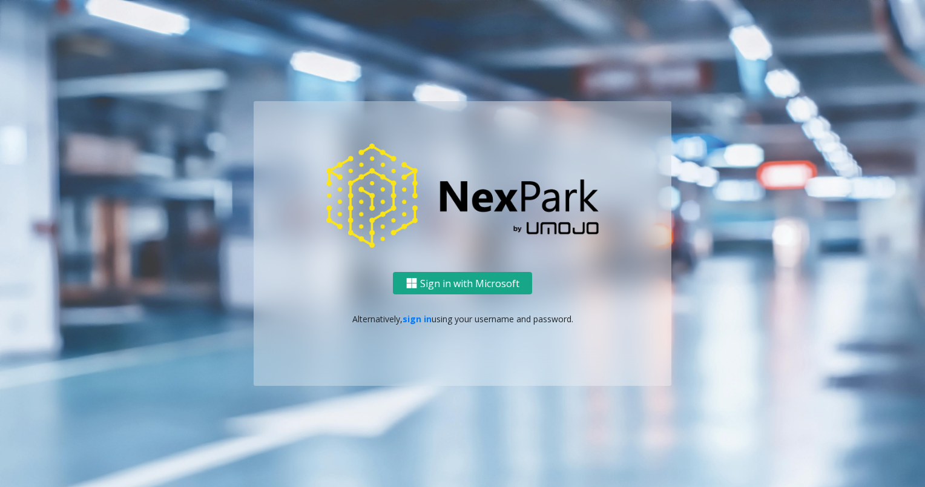
click at [447, 291] on button "Sign in with Microsoft" at bounding box center [462, 283] width 139 height 22
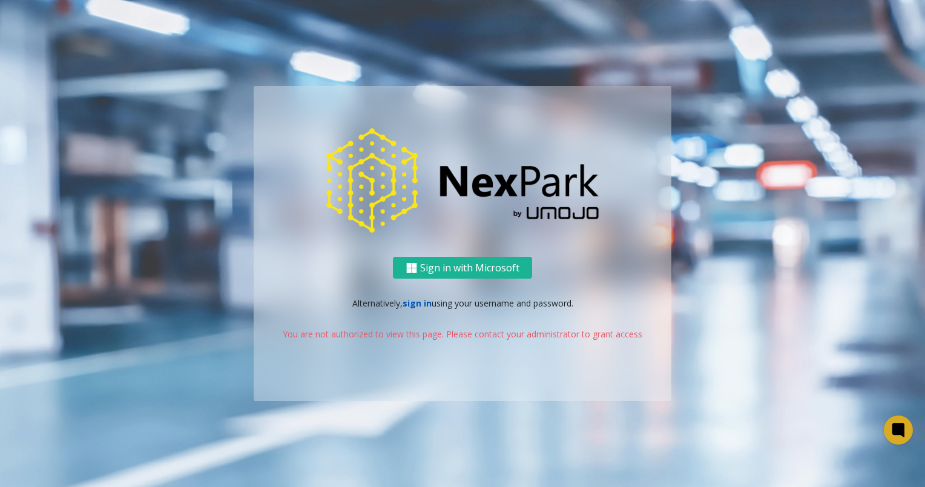
click at [421, 308] on link "sign in" at bounding box center [417, 303] width 29 height 12
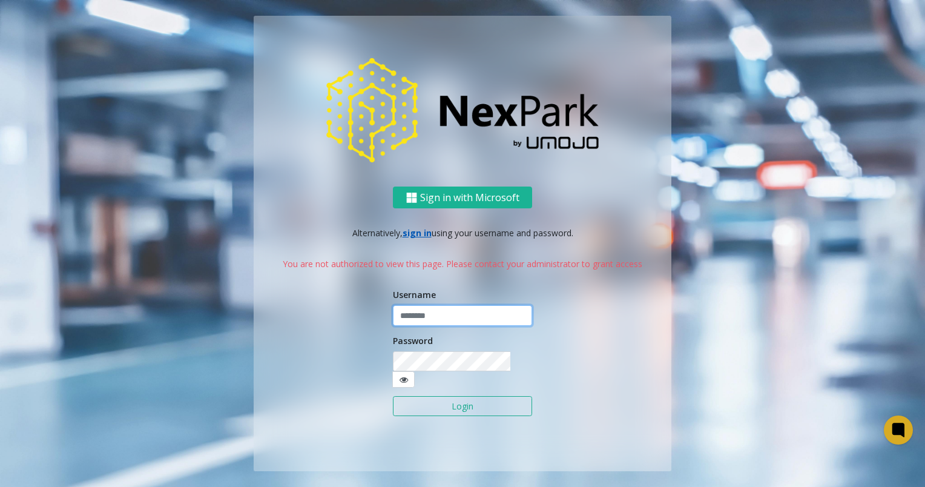
type input "**********"
click at [456, 401] on button "Login" at bounding box center [462, 406] width 139 height 21
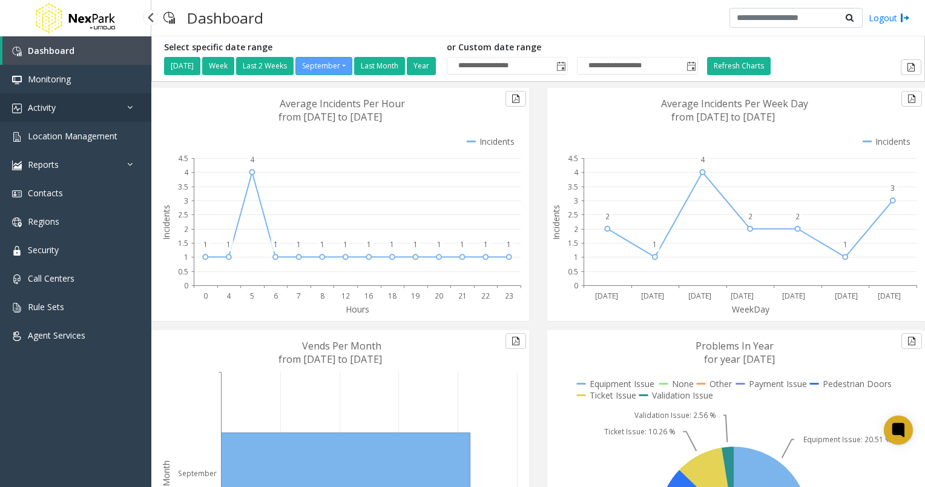
click at [61, 111] on link "Activity" at bounding box center [75, 107] width 151 height 28
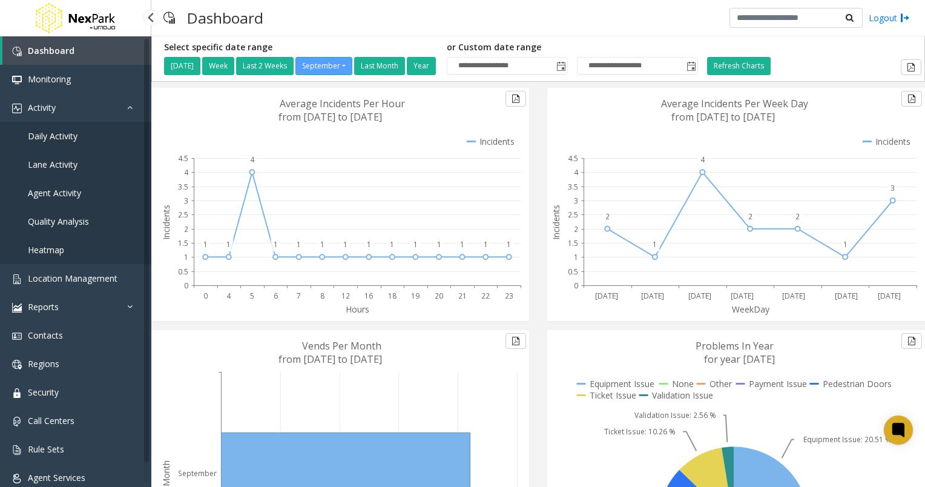
click at [61, 135] on span "Daily Activity" at bounding box center [53, 136] width 50 height 12
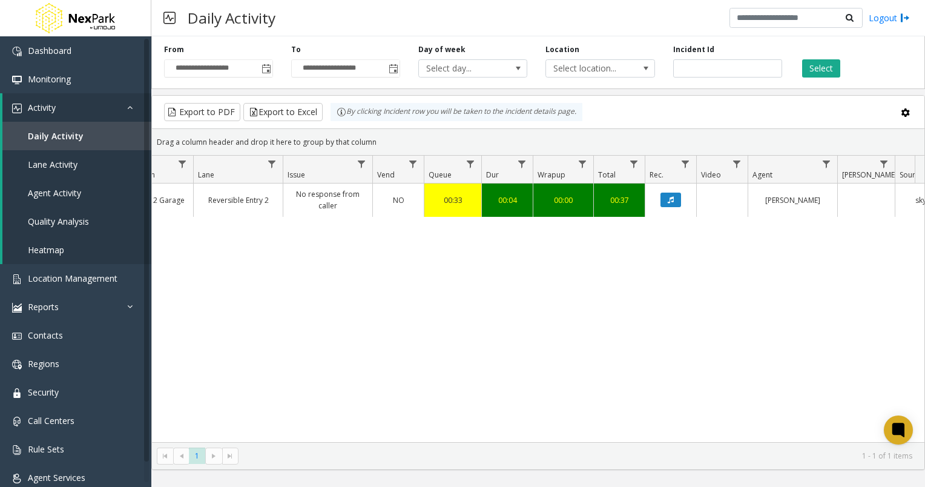
scroll to position [0, 237]
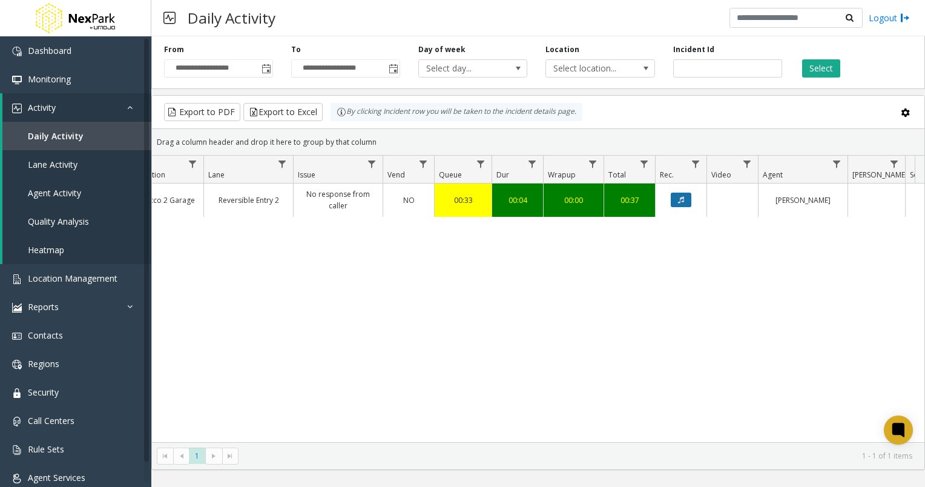
click at [684, 203] on button "Data table" at bounding box center [681, 200] width 21 height 15
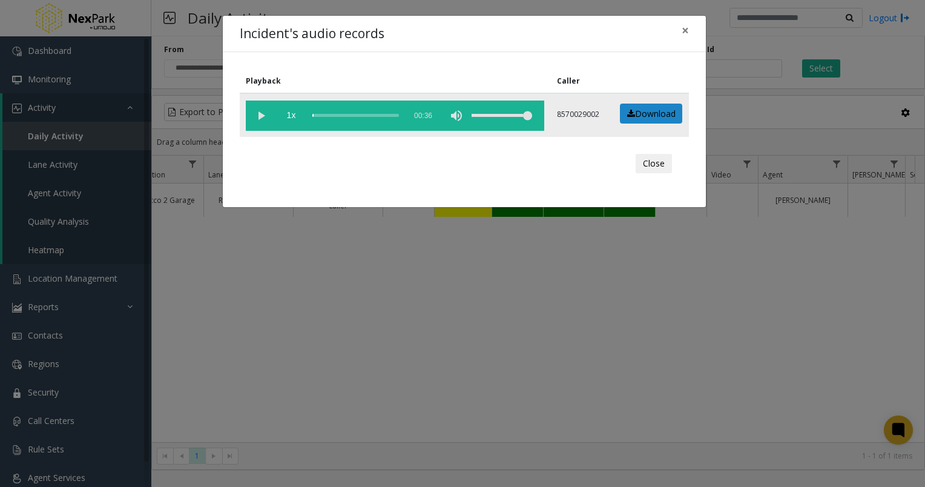
click at [259, 111] on vg-play-pause at bounding box center [261, 115] width 30 height 30
click at [655, 167] on button "Close" at bounding box center [654, 163] width 36 height 19
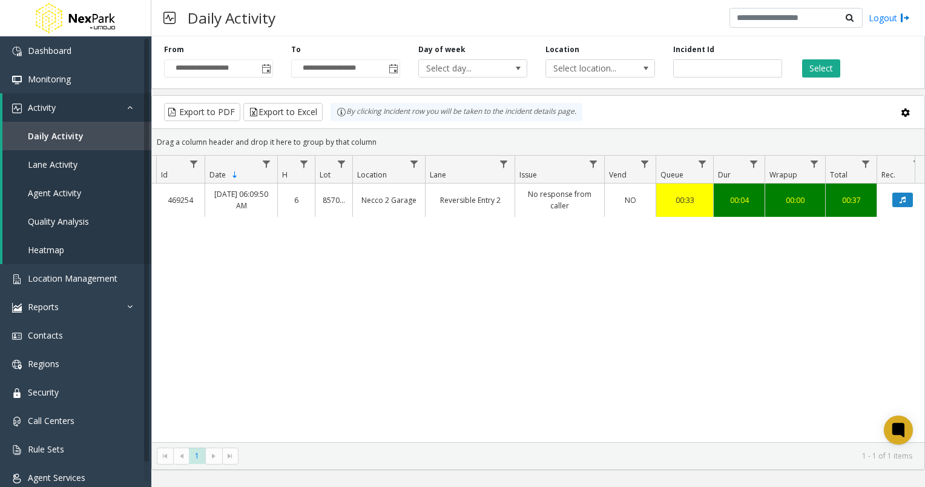
scroll to position [0, 0]
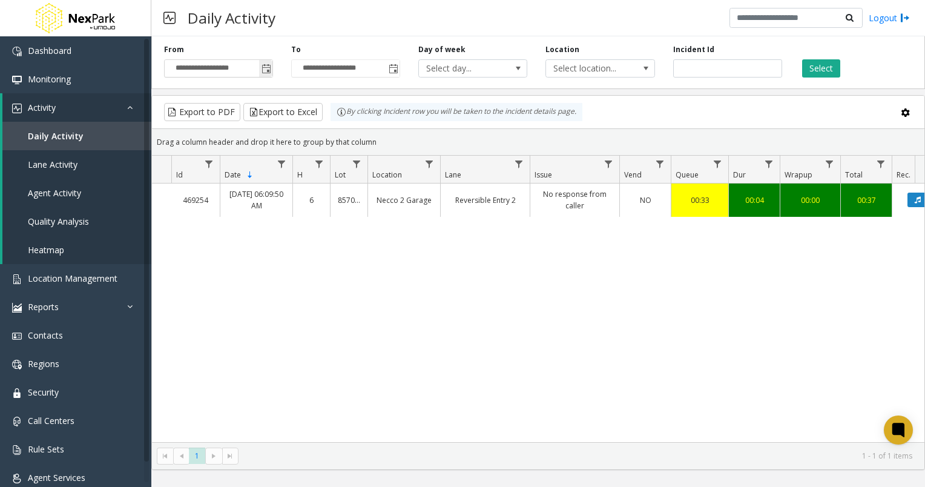
click at [265, 69] on span "Toggle popup" at bounding box center [267, 69] width 10 height 10
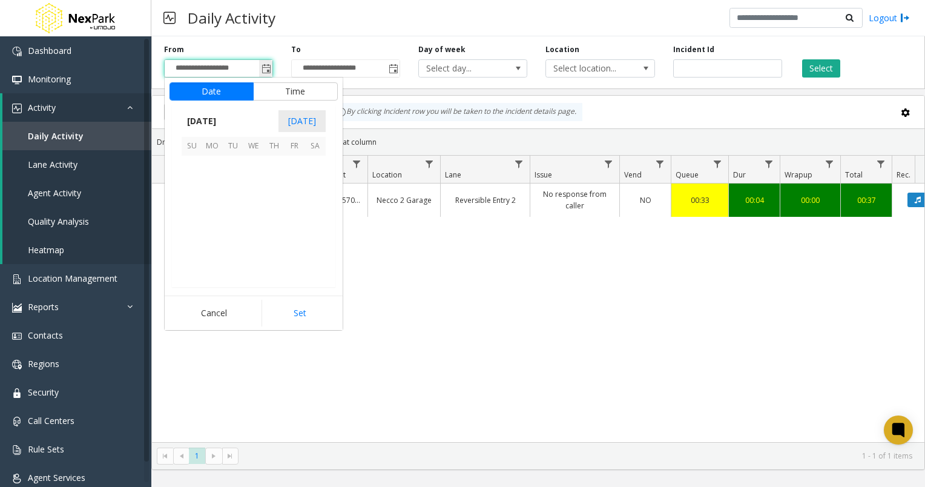
scroll to position [217279, 0]
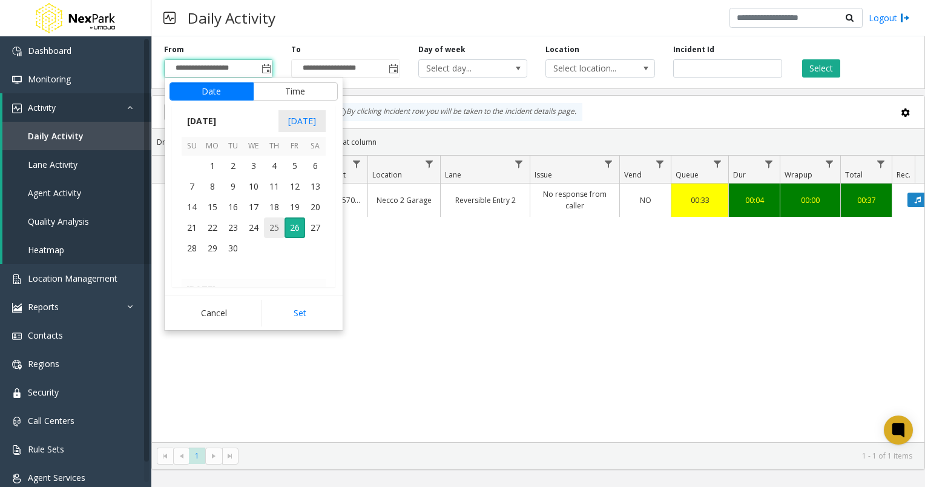
click at [275, 227] on span "25" at bounding box center [274, 227] width 21 height 21
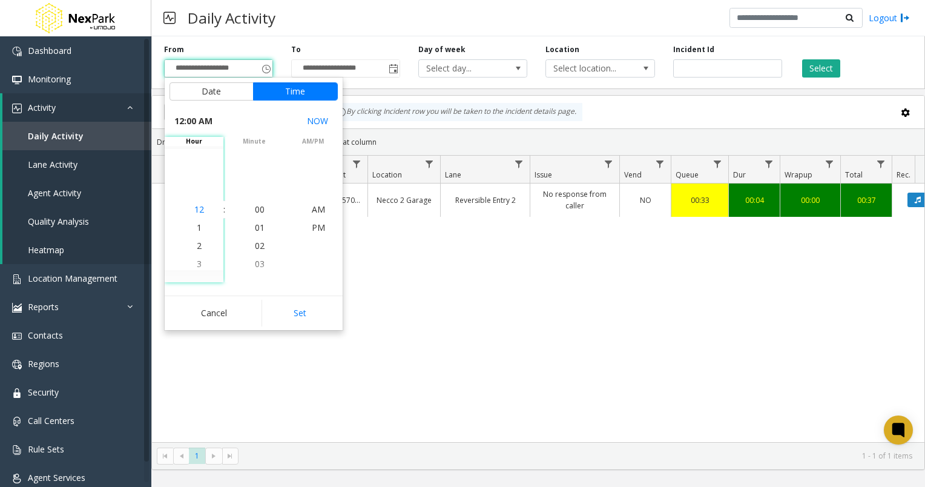
click at [197, 209] on span "12" at bounding box center [199, 209] width 10 height 12
click at [316, 312] on button "Set" at bounding box center [300, 313] width 76 height 27
type input "**********"
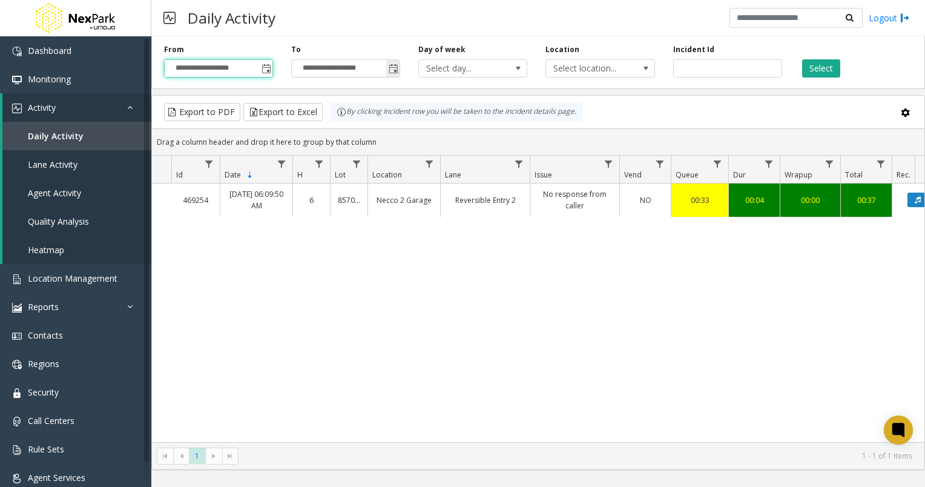
click at [396, 76] on span "Toggle popup" at bounding box center [392, 68] width 13 height 19
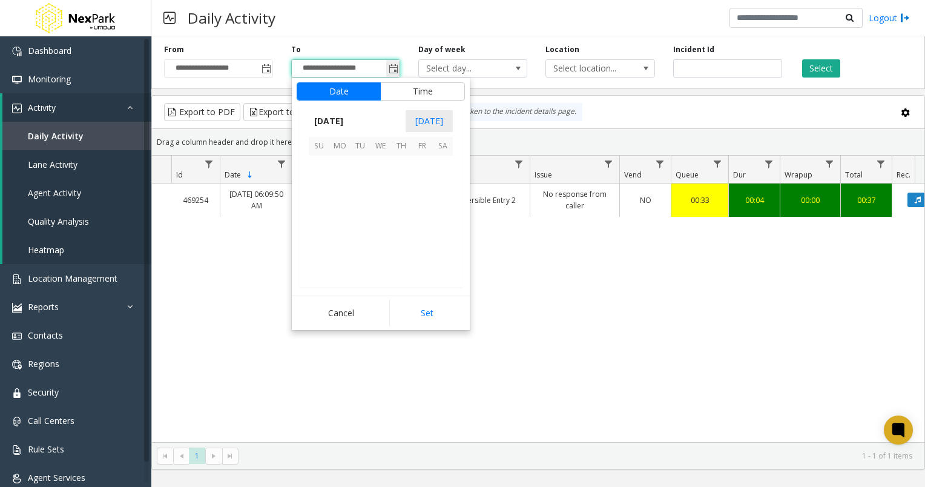
scroll to position [18, 0]
click at [405, 228] on span "25" at bounding box center [401, 227] width 21 height 21
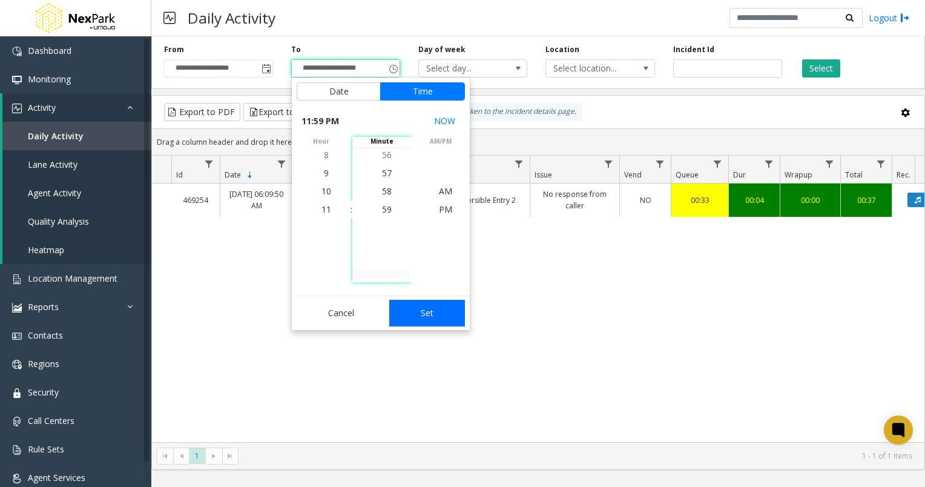
click at [421, 317] on button "Set" at bounding box center [427, 313] width 76 height 27
type input "**********"
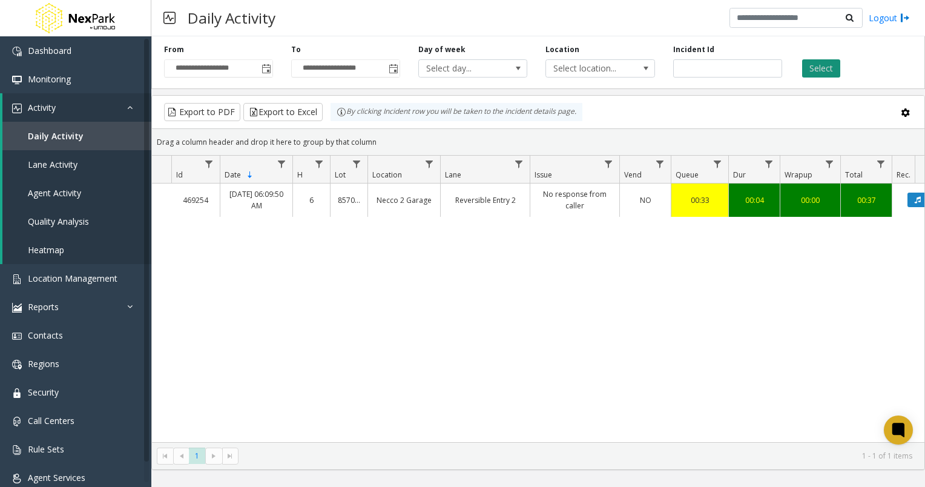
click at [820, 64] on button "Select" at bounding box center [821, 68] width 38 height 18
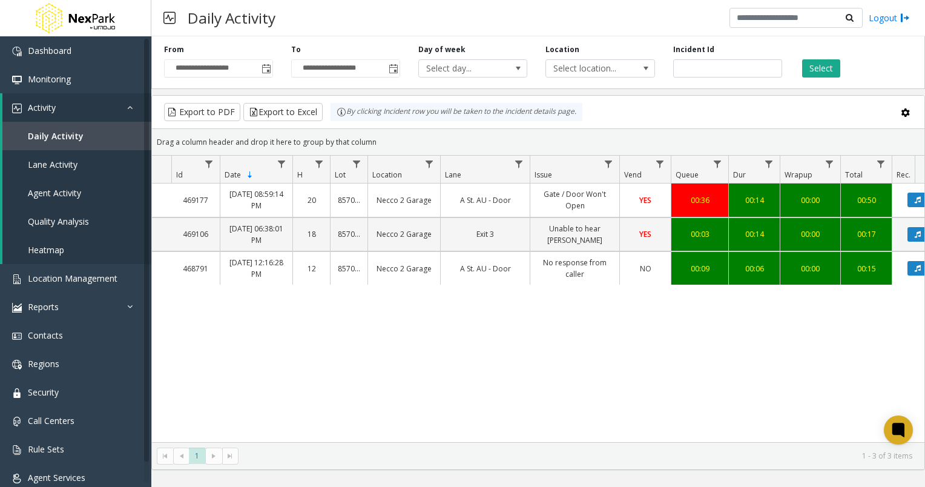
drag, startPoint x: 649, startPoint y: 260, endPoint x: 656, endPoint y: 259, distance: 6.7
click at [649, 260] on td "NO" at bounding box center [644, 267] width 51 height 33
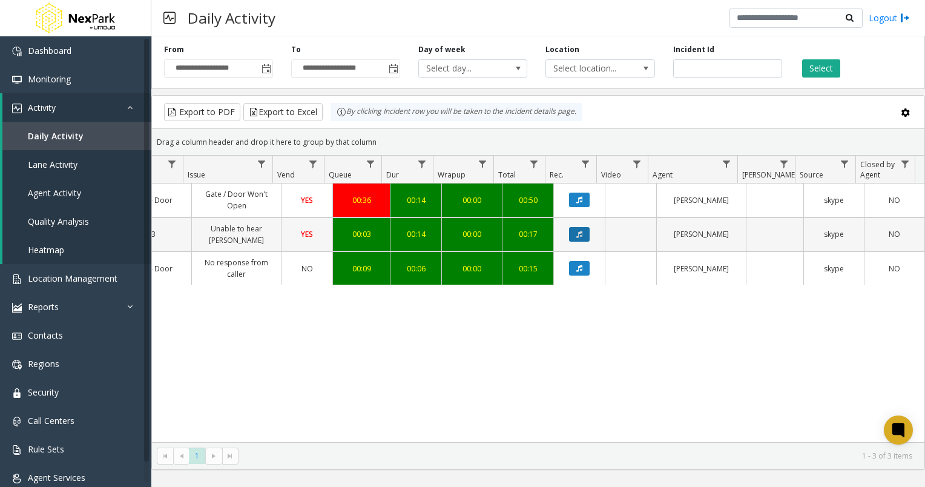
click at [576, 231] on icon "Data table" at bounding box center [579, 234] width 6 height 7
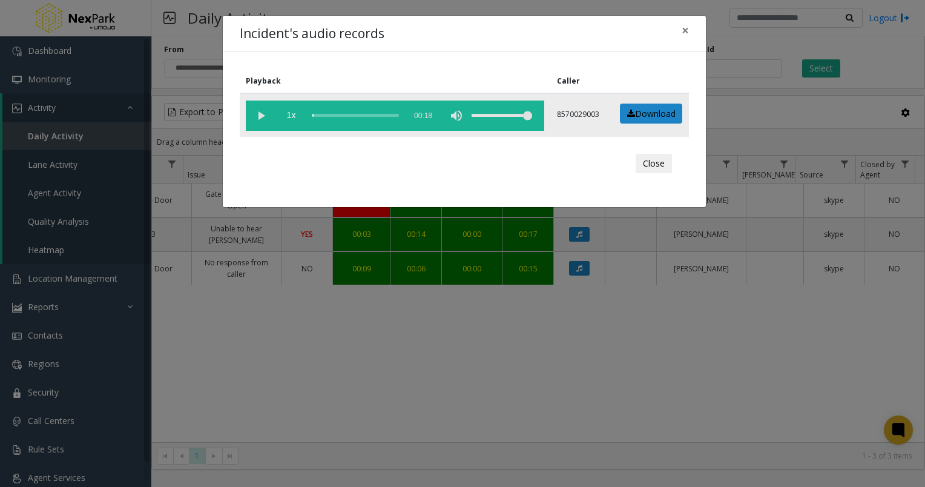
click at [263, 114] on vg-play-pause at bounding box center [261, 115] width 30 height 30
click at [262, 114] on vg-play-pause at bounding box center [261, 115] width 30 height 30
click at [685, 27] on span "×" at bounding box center [685, 30] width 7 height 17
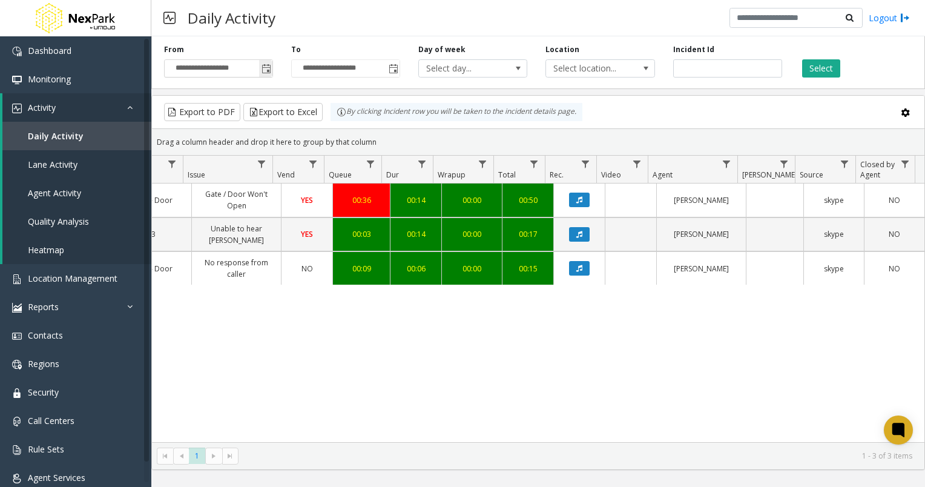
click at [261, 71] on span "Toggle popup" at bounding box center [265, 68] width 13 height 19
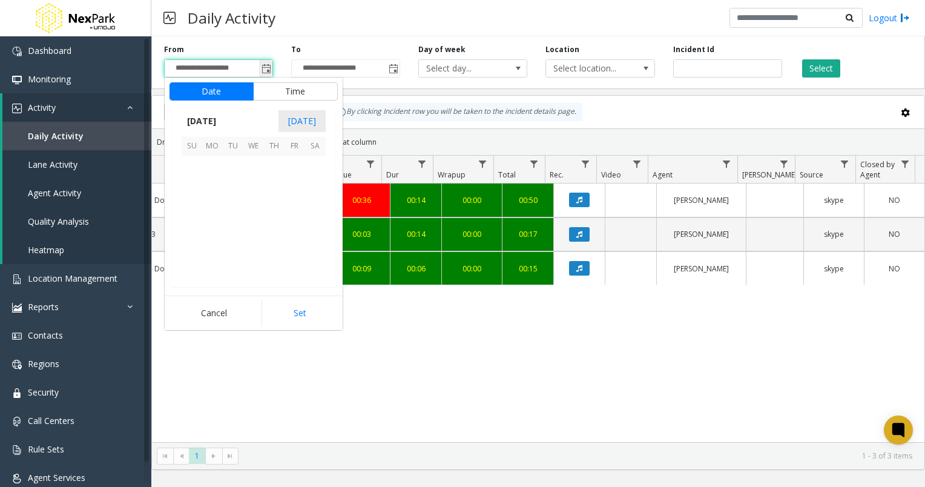
scroll to position [217279, 0]
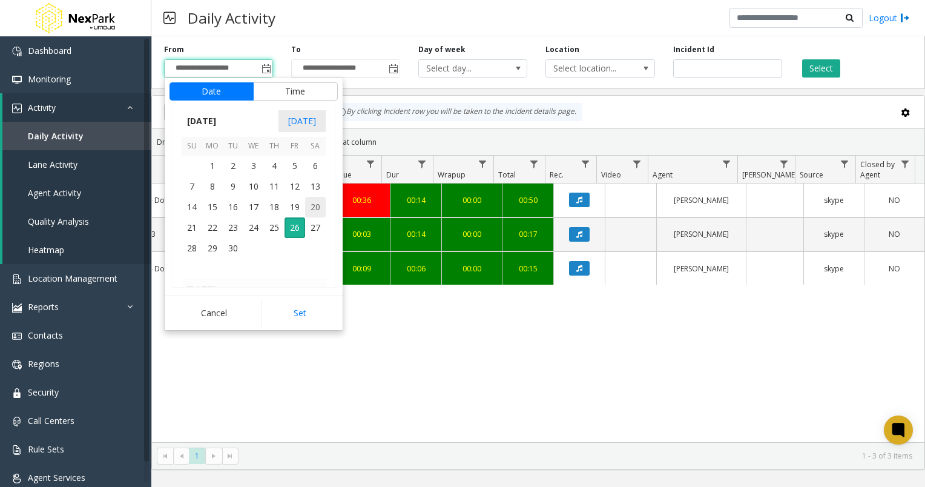
click at [309, 208] on span "20" at bounding box center [315, 207] width 21 height 21
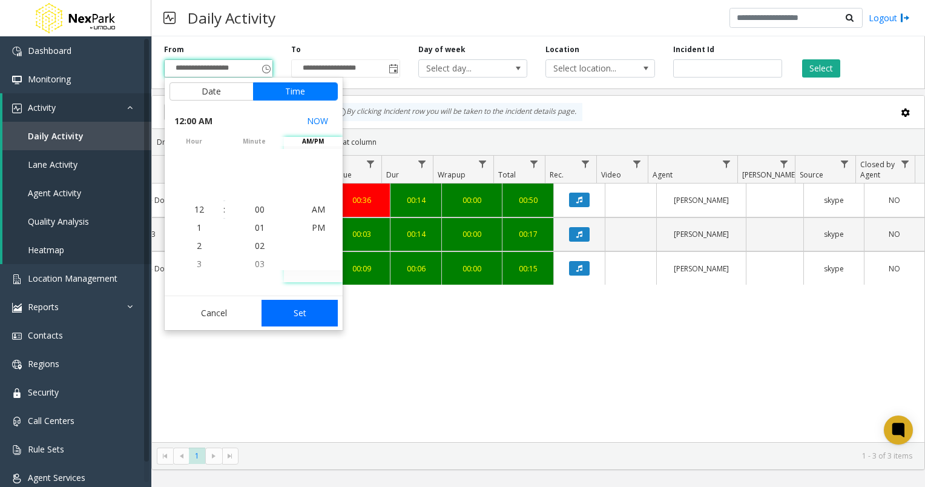
click at [305, 312] on button "Set" at bounding box center [300, 313] width 76 height 27
type input "**********"
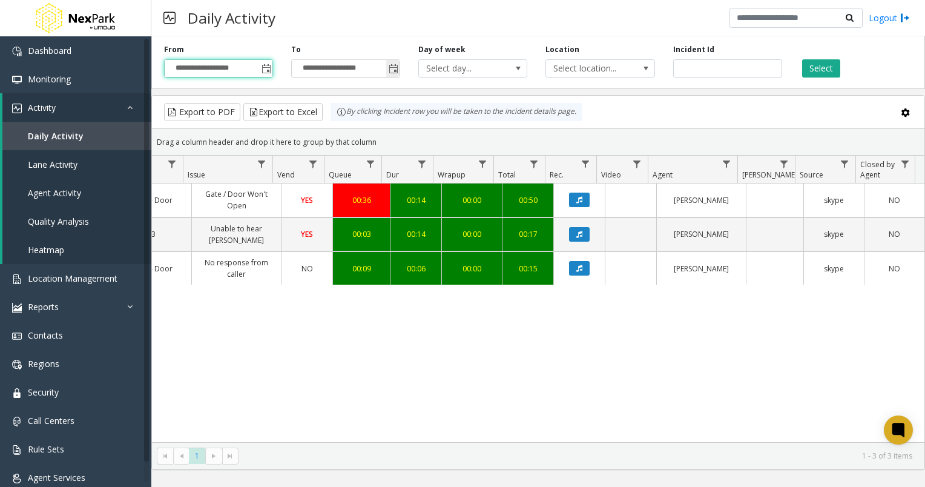
click at [397, 73] on span "Toggle popup" at bounding box center [394, 69] width 10 height 10
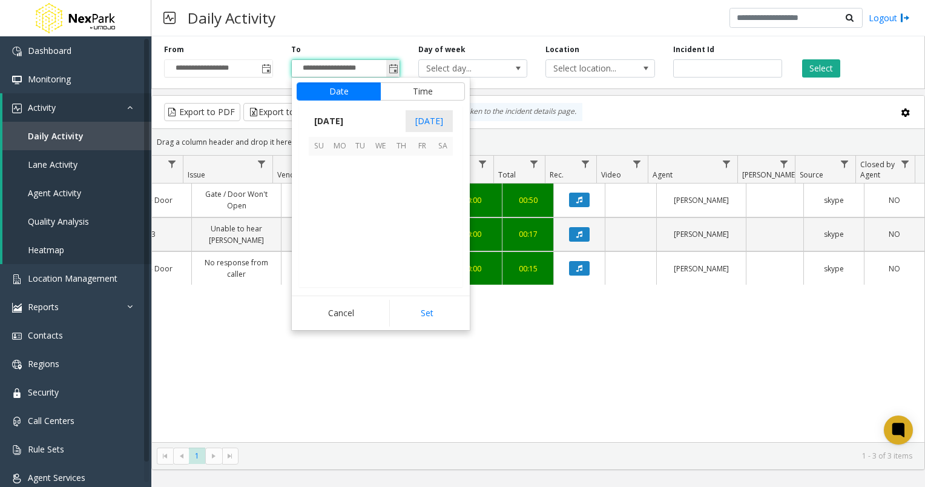
scroll to position [18, 0]
click at [437, 209] on span "20" at bounding box center [442, 207] width 21 height 21
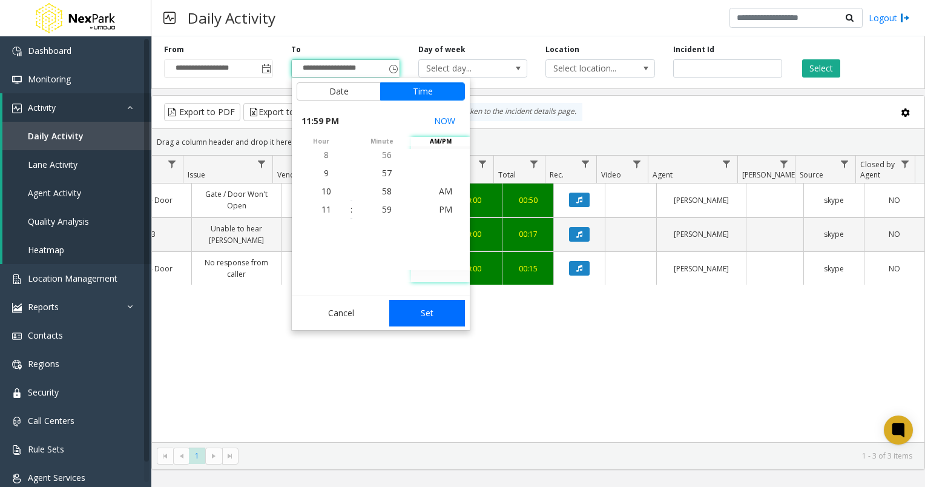
click at [429, 311] on button "Set" at bounding box center [427, 313] width 76 height 27
type input "**********"
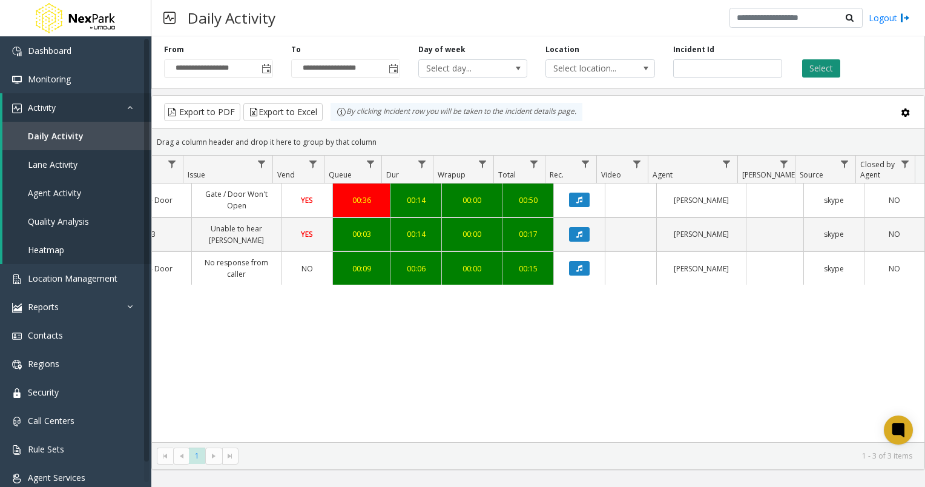
click at [819, 71] on button "Select" at bounding box center [821, 68] width 38 height 18
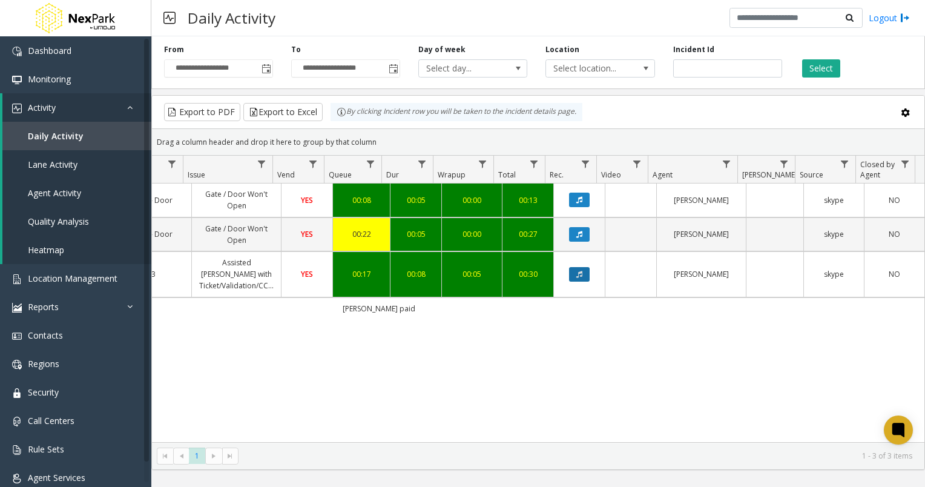
click at [578, 271] on button "Data table" at bounding box center [579, 274] width 21 height 15
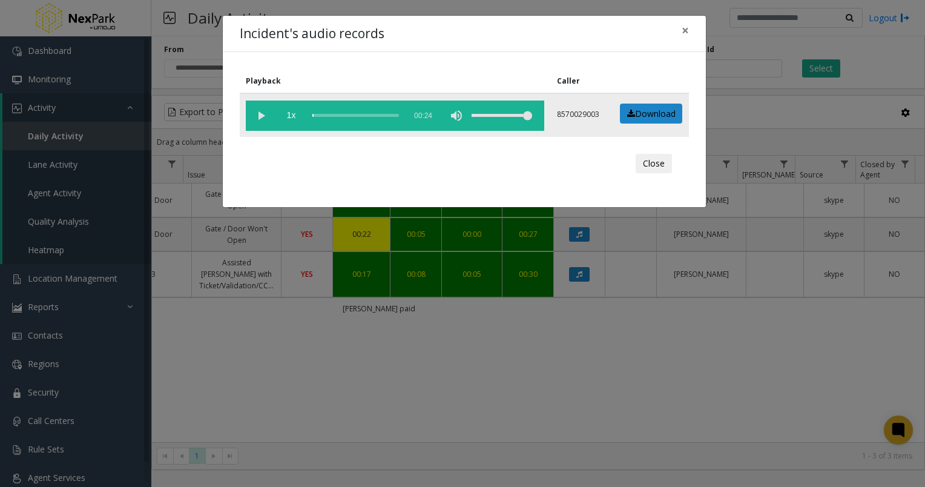
click at [266, 113] on vg-play-pause at bounding box center [261, 115] width 30 height 30
click at [686, 27] on span "×" at bounding box center [685, 30] width 7 height 17
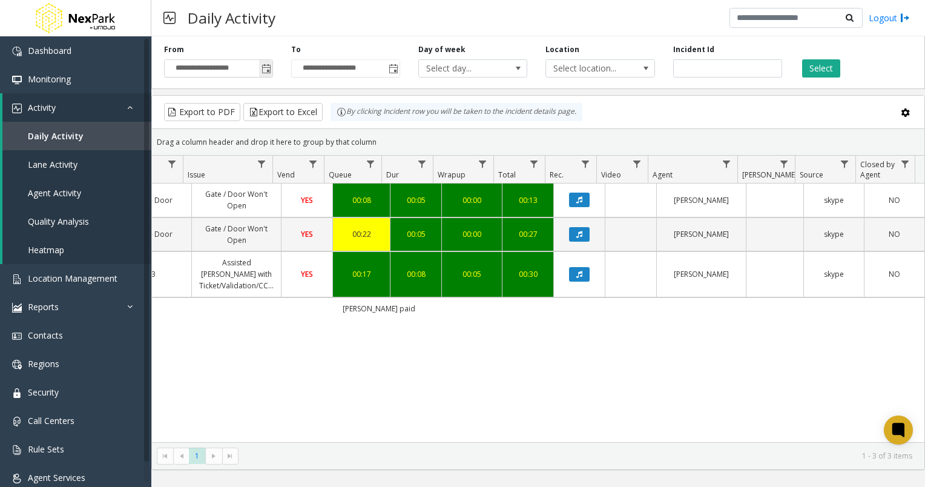
click at [267, 70] on span "Toggle popup" at bounding box center [267, 69] width 10 height 10
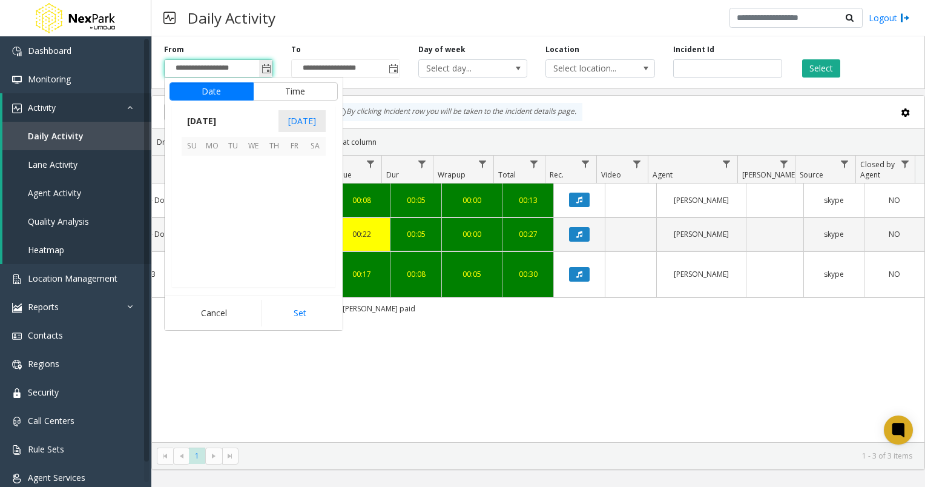
scroll to position [217279, 0]
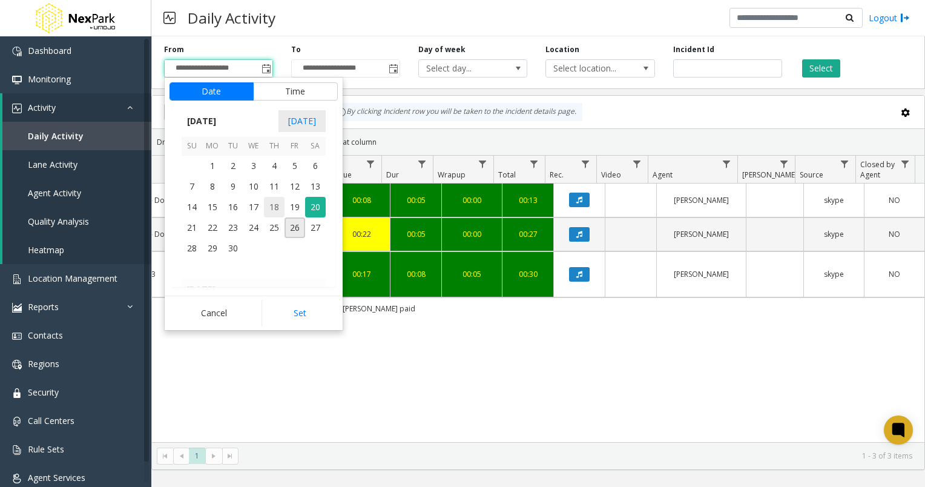
click at [277, 207] on span "18" at bounding box center [274, 207] width 21 height 21
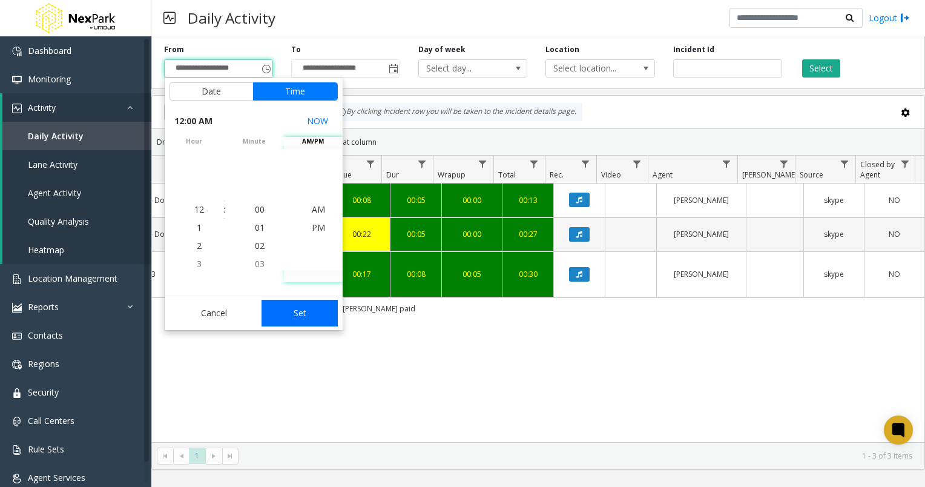
click at [298, 317] on button "Set" at bounding box center [300, 313] width 76 height 27
type input "**********"
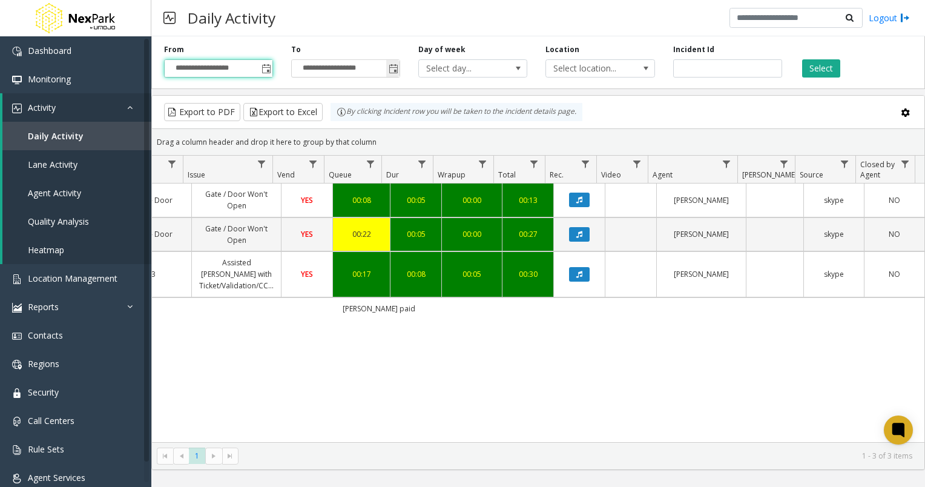
click at [392, 71] on span "Toggle popup" at bounding box center [394, 69] width 10 height 10
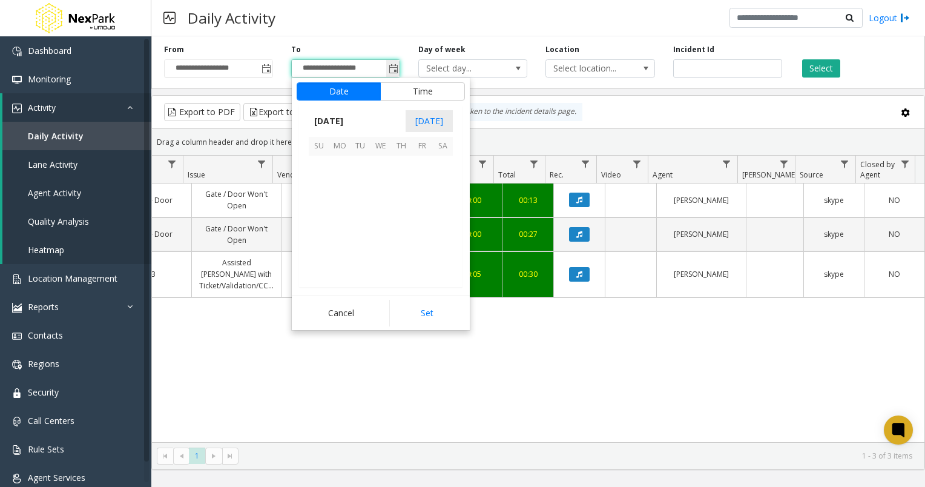
scroll to position [18, 0]
click at [398, 205] on span "18" at bounding box center [401, 207] width 21 height 21
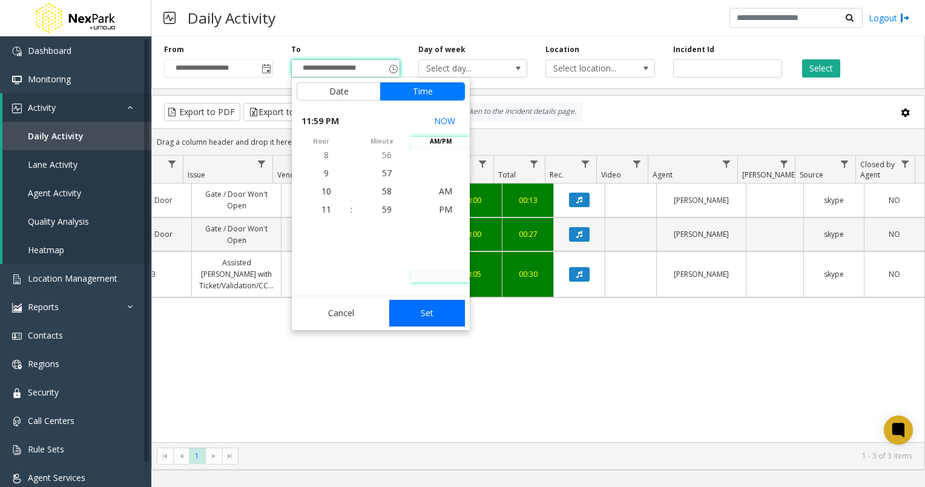
click at [424, 306] on button "Set" at bounding box center [427, 313] width 76 height 27
type input "**********"
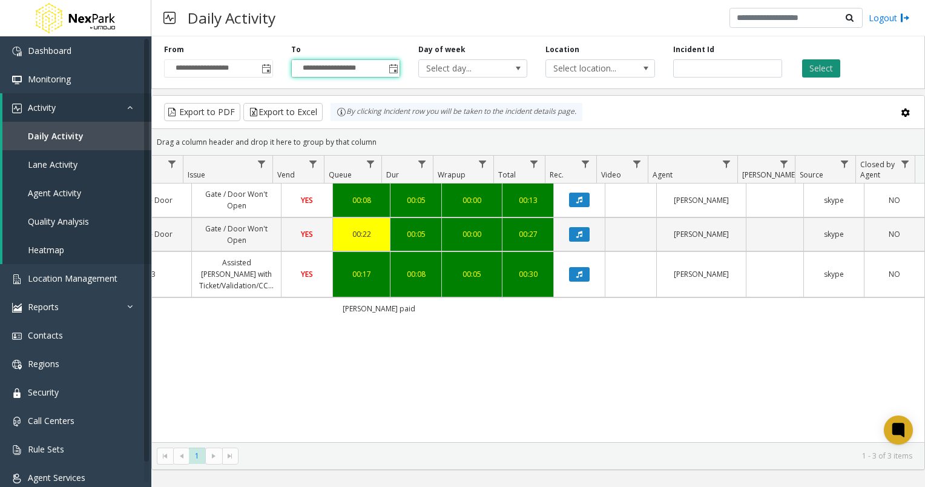
click at [817, 66] on button "Select" at bounding box center [821, 68] width 38 height 18
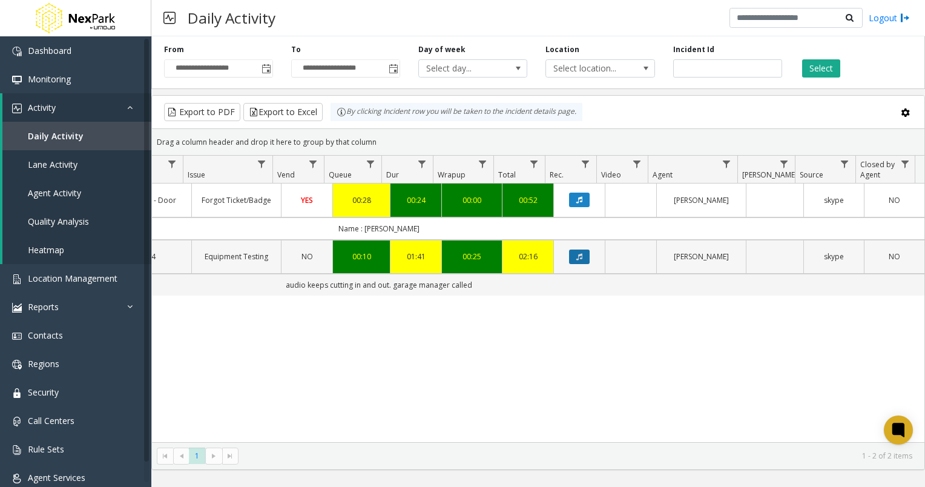
click at [576, 255] on icon "Data table" at bounding box center [579, 256] width 6 height 7
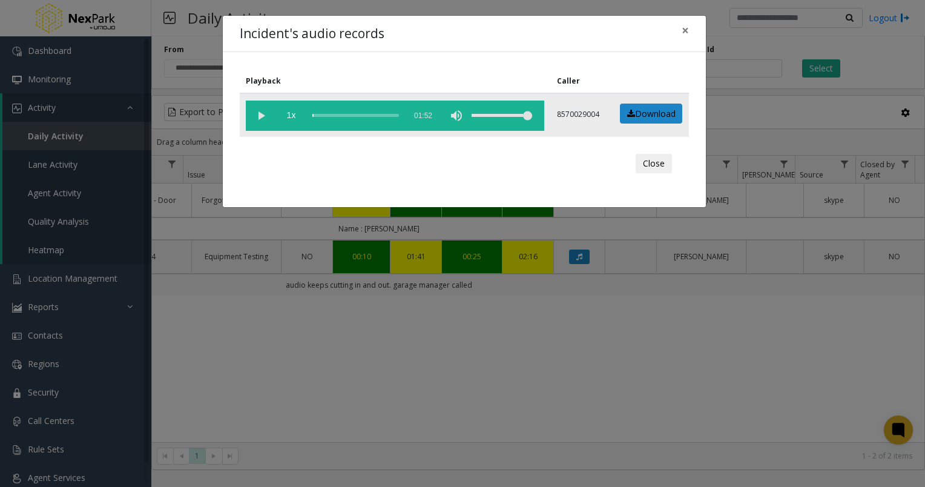
click at [263, 114] on vg-play-pause at bounding box center [261, 115] width 30 height 30
click at [688, 26] on span "×" at bounding box center [685, 30] width 7 height 17
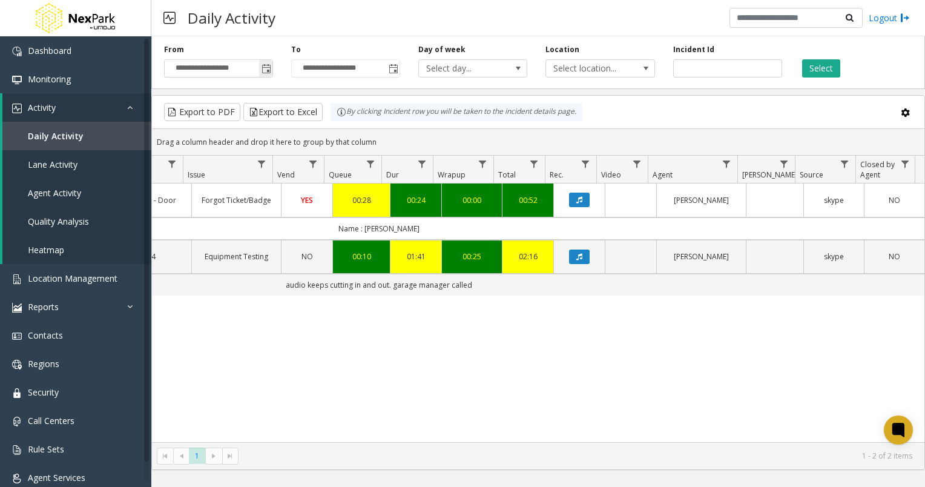
click at [266, 70] on span "Toggle popup" at bounding box center [267, 69] width 10 height 10
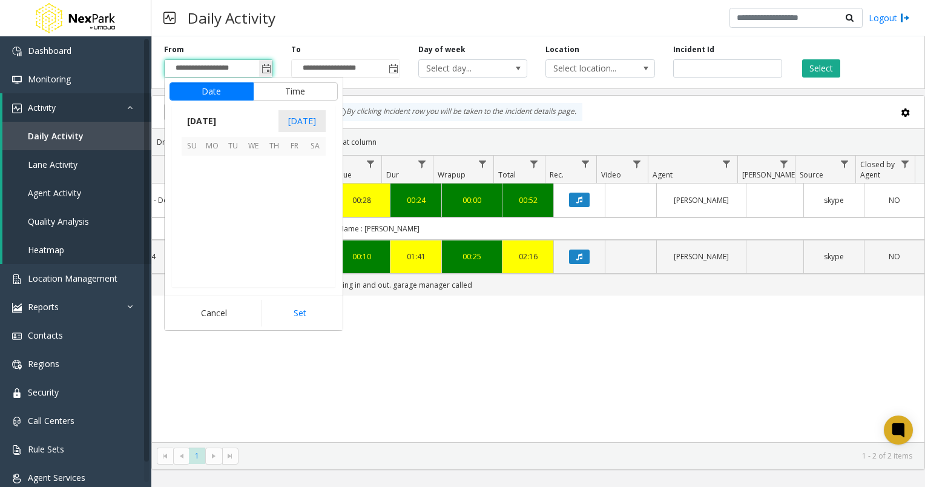
scroll to position [217279, 0]
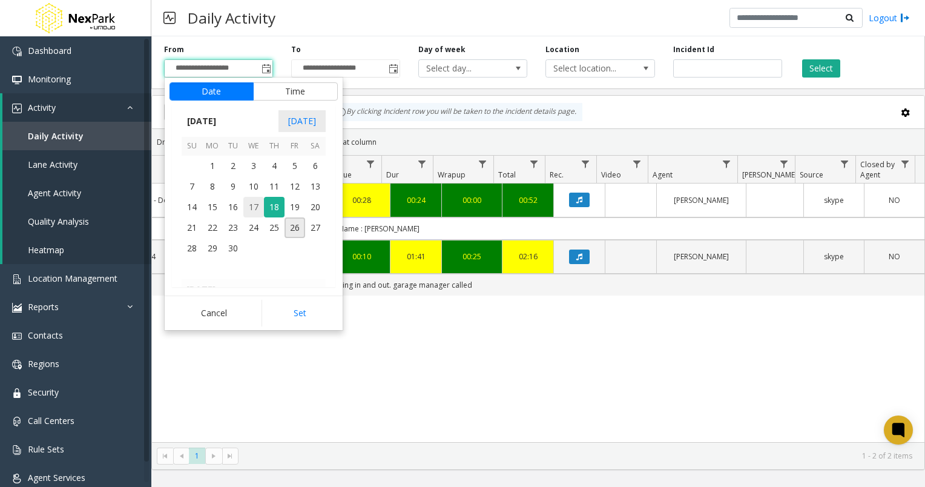
click at [257, 204] on span "17" at bounding box center [253, 207] width 21 height 21
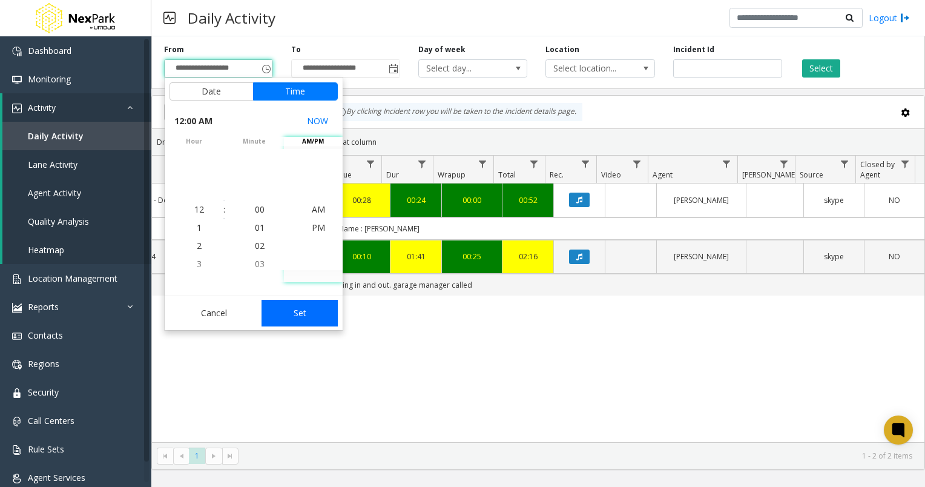
click at [298, 312] on button "Set" at bounding box center [300, 313] width 76 height 27
type input "**********"
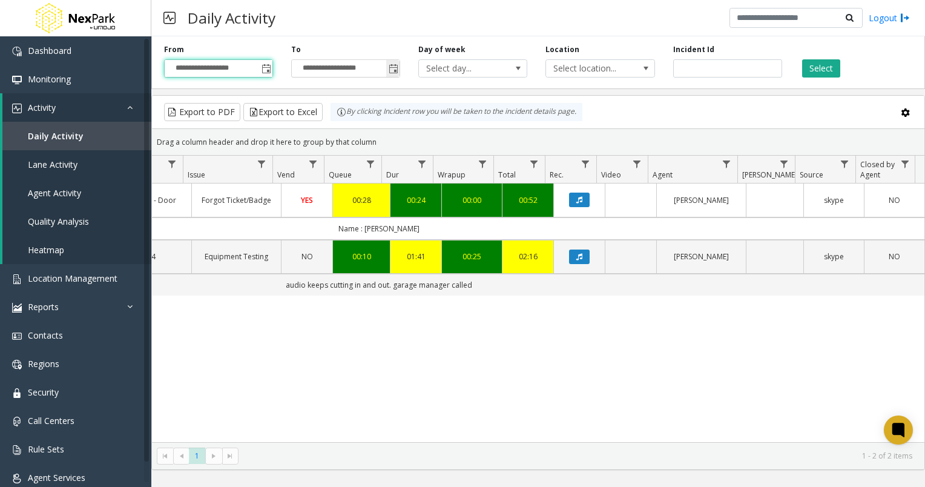
click at [391, 69] on span "Toggle popup" at bounding box center [394, 69] width 10 height 10
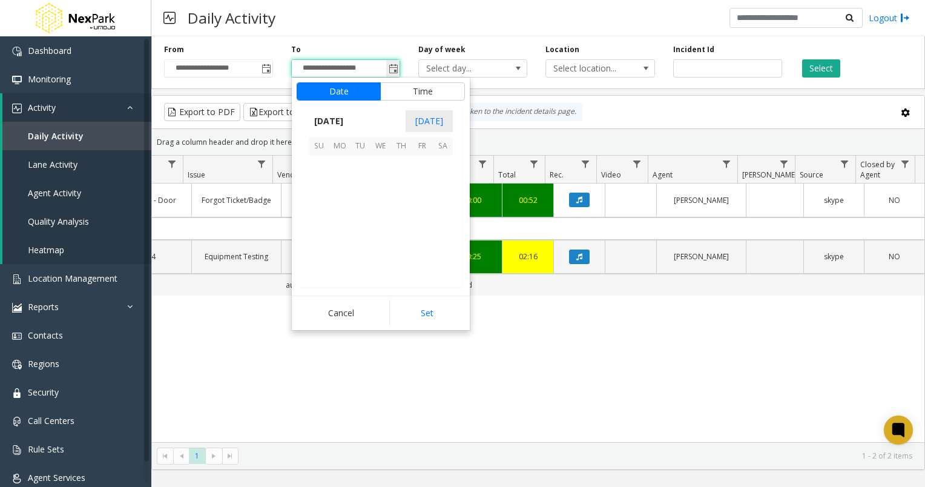
scroll to position [18, 0]
click at [383, 205] on span "17" at bounding box center [381, 207] width 21 height 21
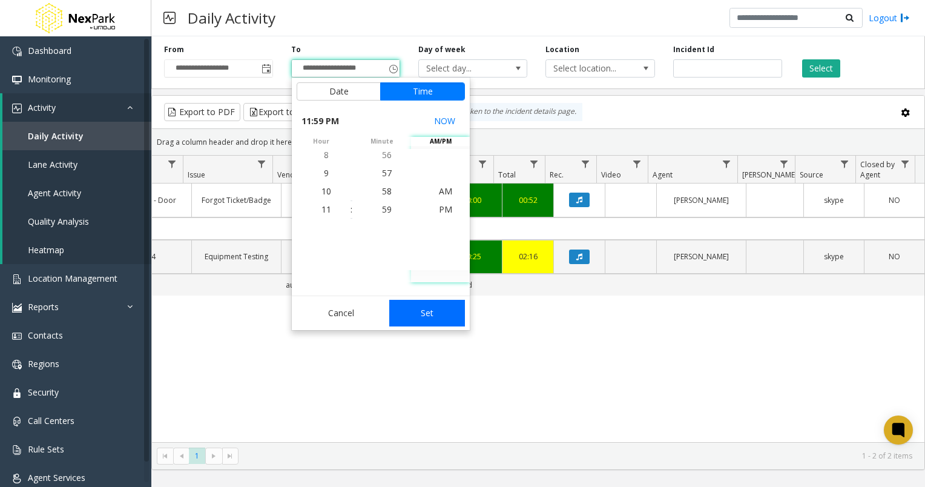
click at [424, 309] on button "Set" at bounding box center [427, 313] width 76 height 27
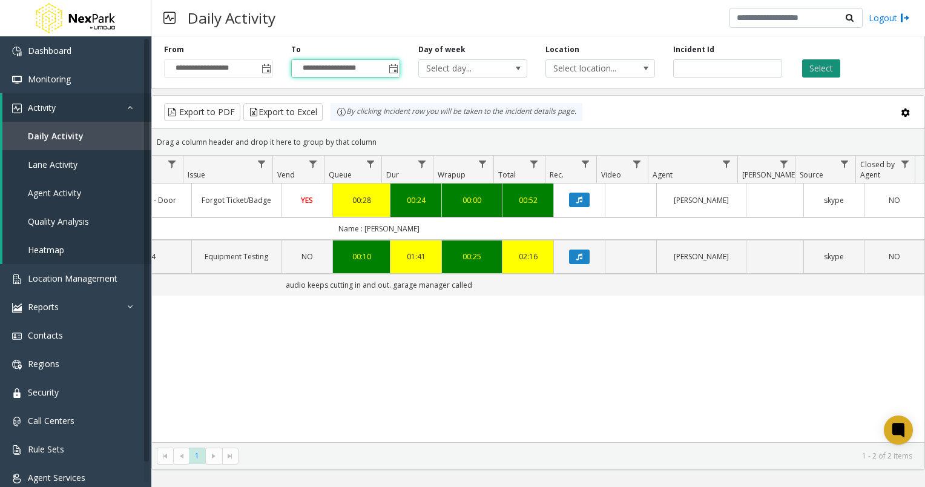
click at [811, 67] on button "Select" at bounding box center [821, 68] width 38 height 18
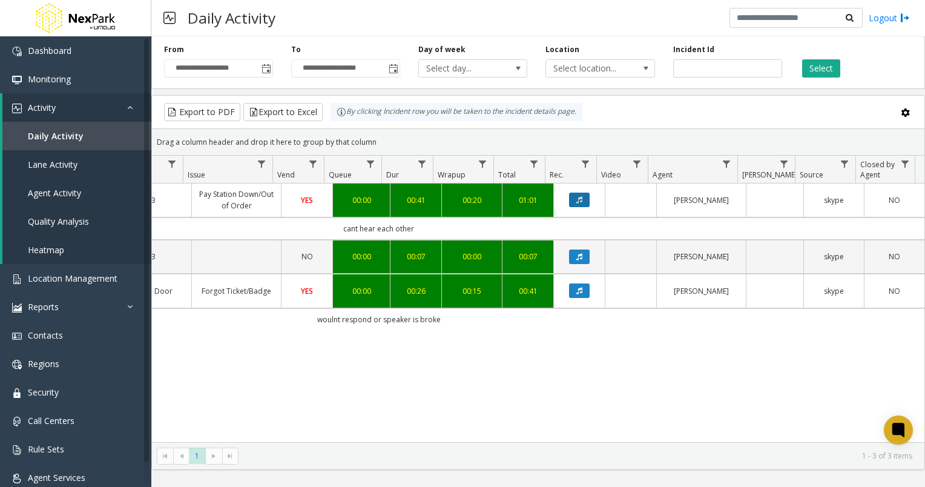
click at [576, 197] on icon "Data table" at bounding box center [579, 199] width 6 height 7
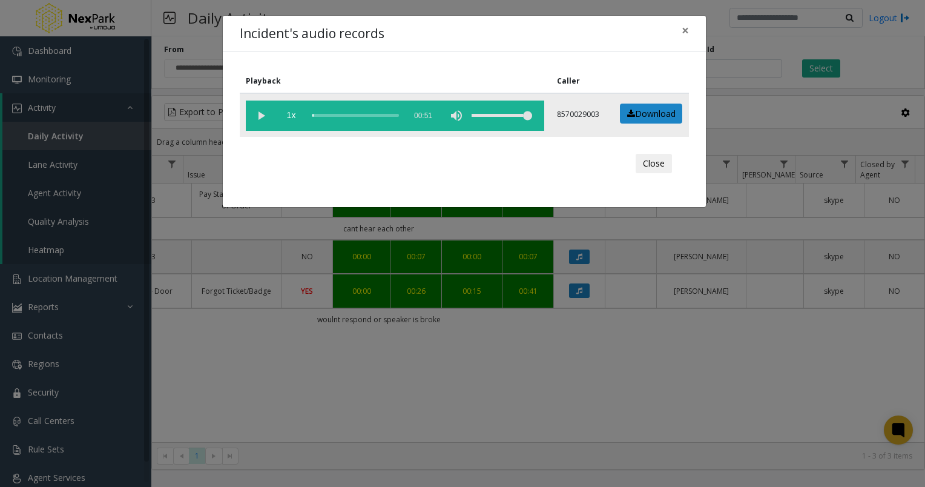
click at [260, 114] on vg-play-pause at bounding box center [261, 115] width 30 height 30
click at [683, 28] on span "×" at bounding box center [685, 30] width 7 height 17
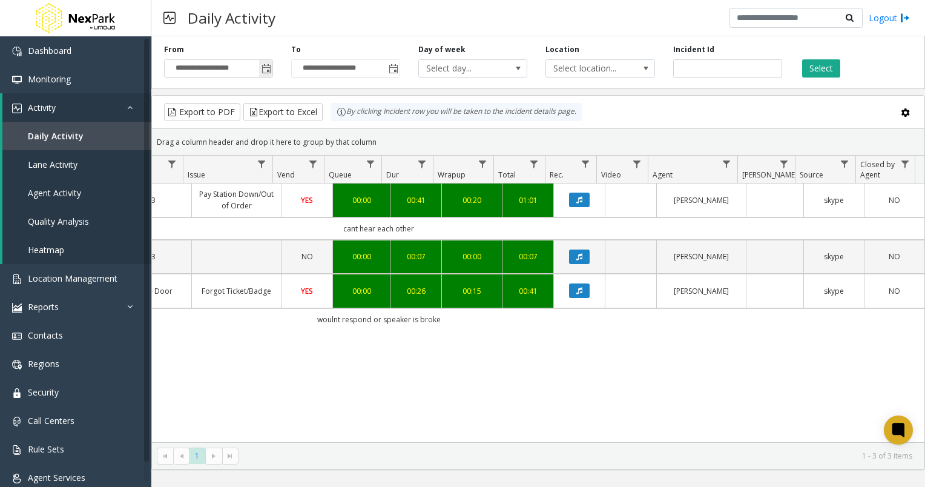
click at [265, 75] on span "Toggle popup" at bounding box center [265, 68] width 13 height 19
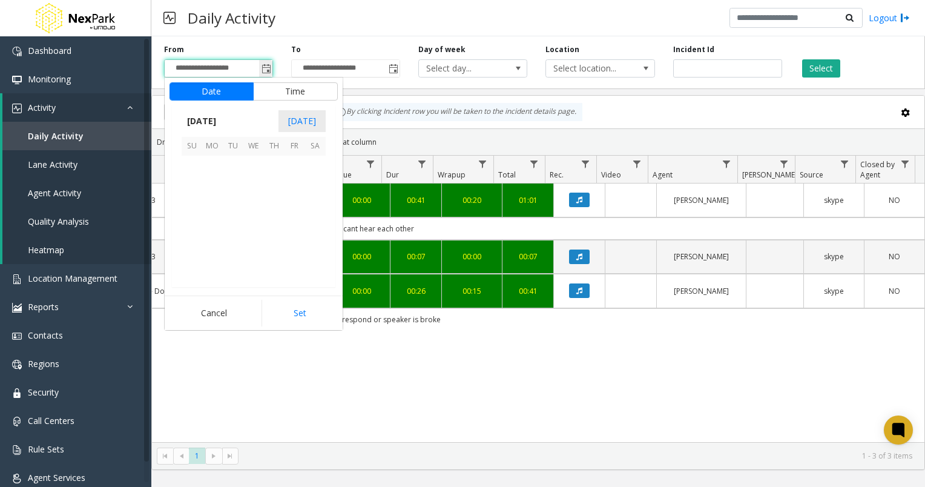
scroll to position [217279, 0]
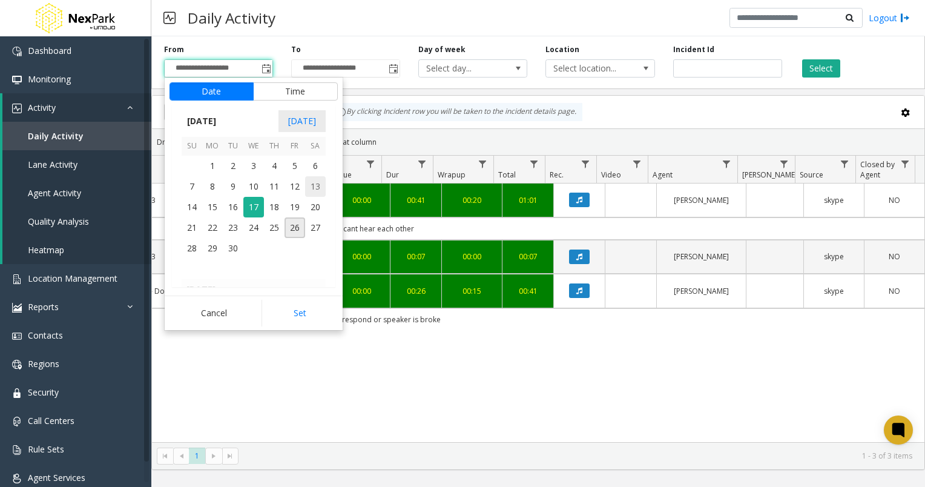
click at [318, 186] on span "13" at bounding box center [315, 186] width 21 height 21
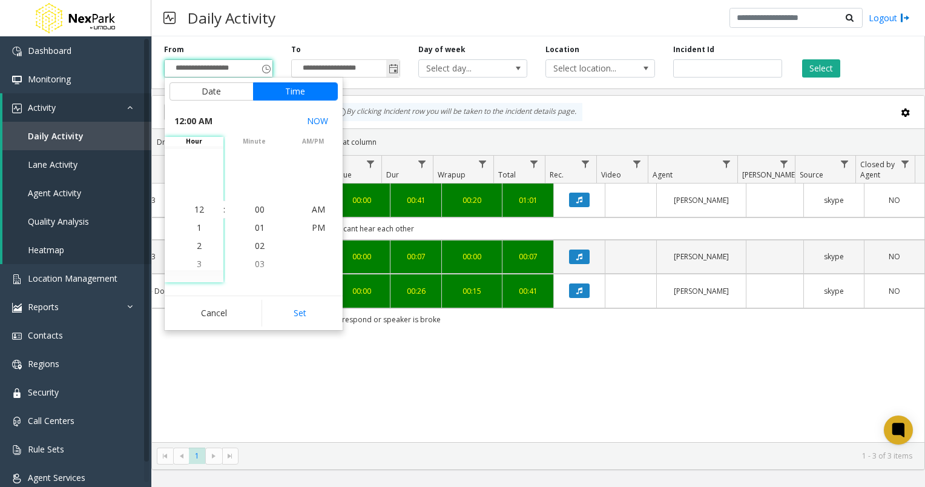
click at [395, 70] on span "Toggle popup" at bounding box center [394, 69] width 10 height 10
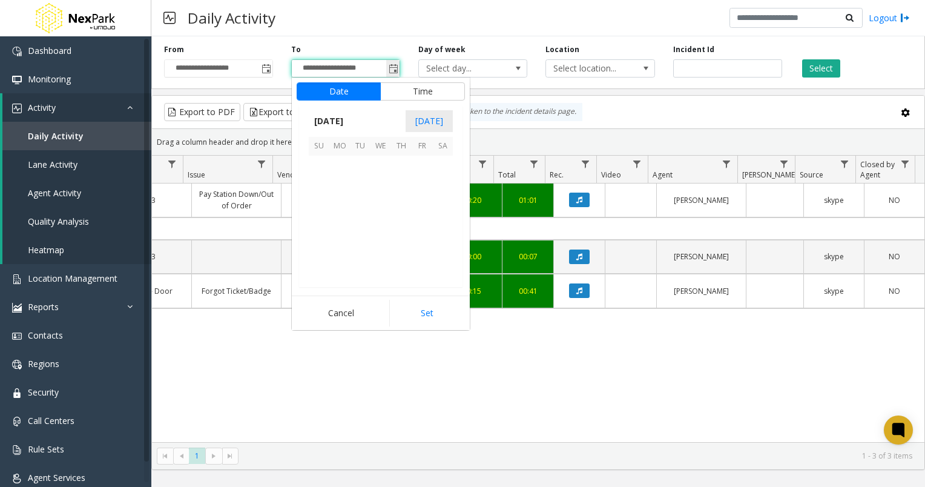
scroll to position [18, 0]
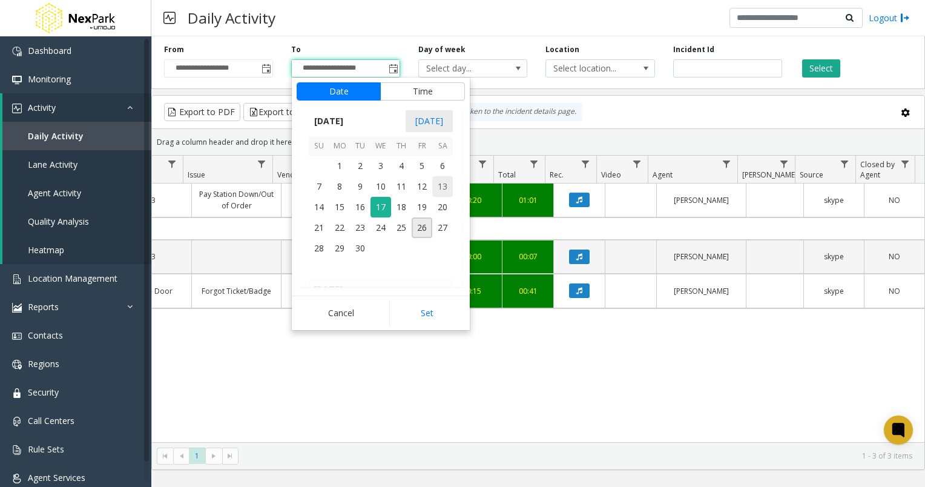
click at [440, 184] on span "13" at bounding box center [442, 186] width 21 height 21
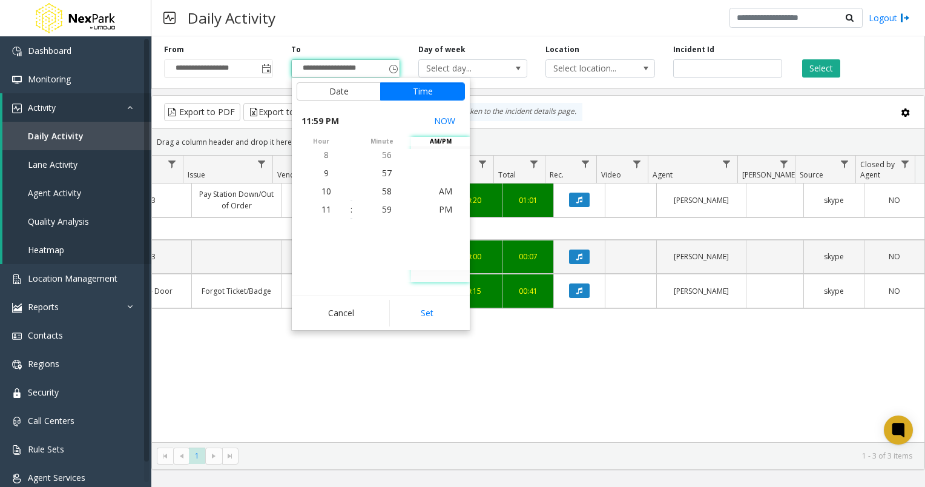
click at [433, 316] on button "Set" at bounding box center [427, 313] width 76 height 27
type input "**********"
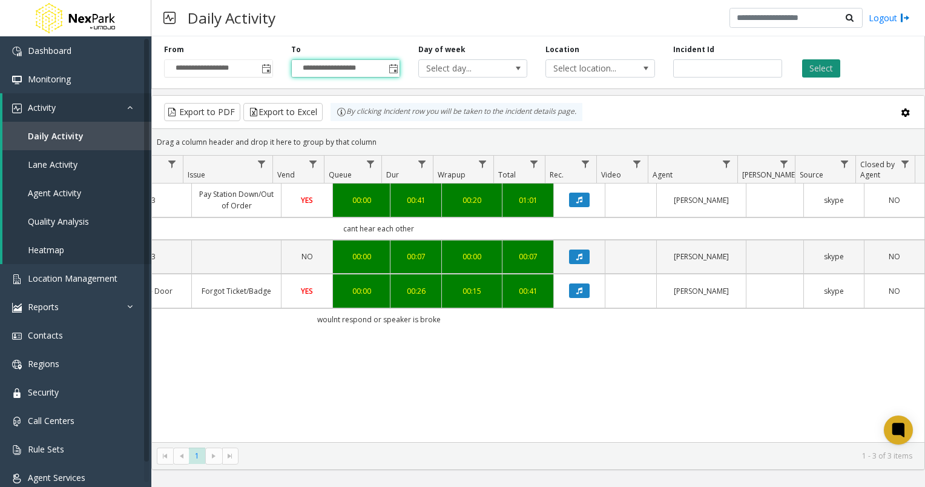
click at [818, 70] on button "Select" at bounding box center [821, 68] width 38 height 18
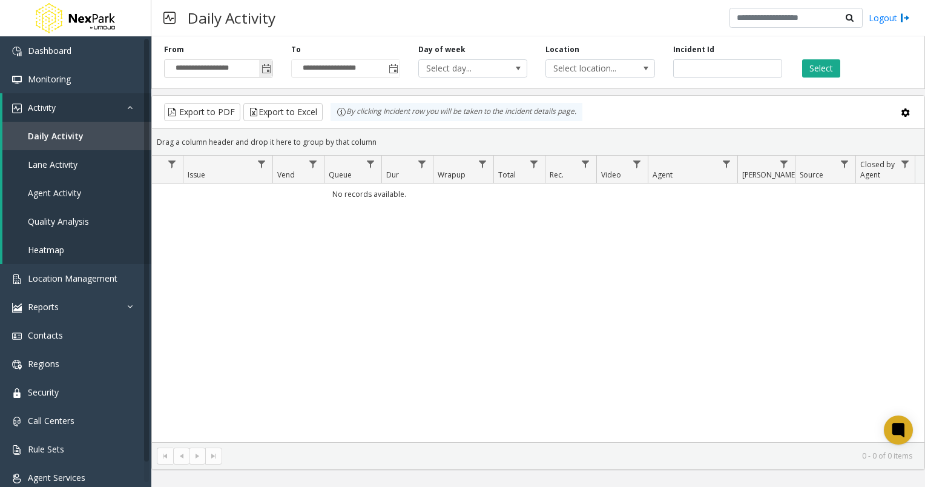
click at [268, 68] on span "Toggle popup" at bounding box center [267, 69] width 10 height 10
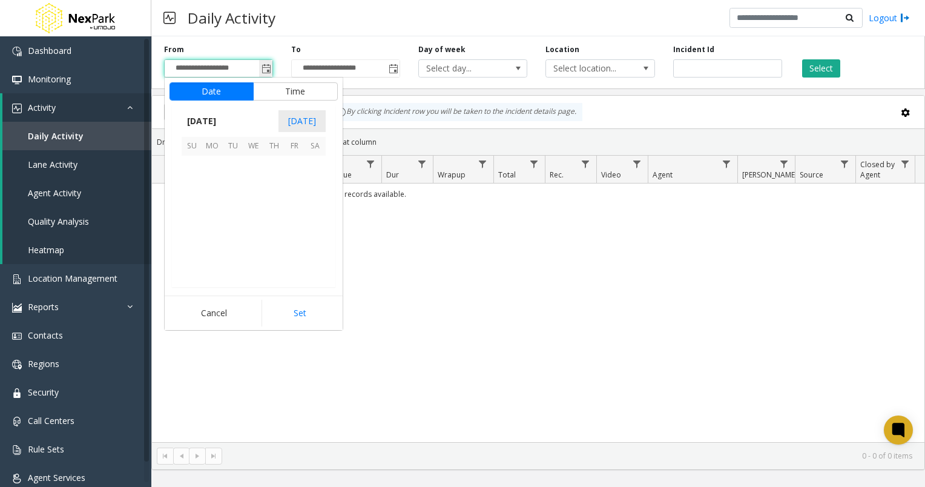
scroll to position [217279, 0]
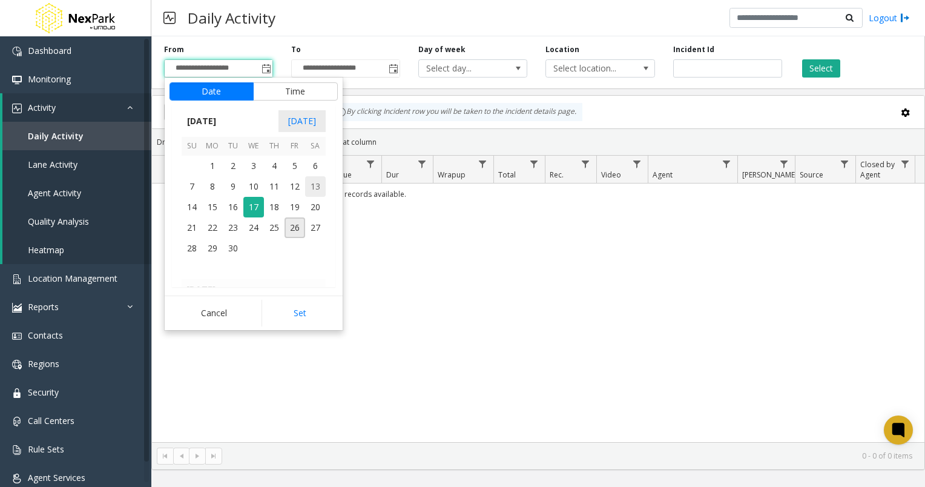
click at [311, 186] on span "13" at bounding box center [315, 186] width 21 height 21
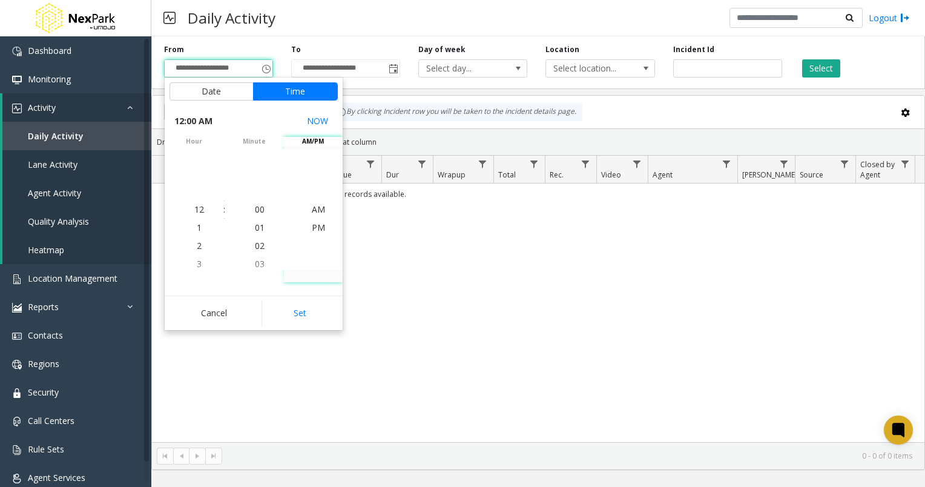
click at [310, 320] on button "Set" at bounding box center [300, 313] width 76 height 27
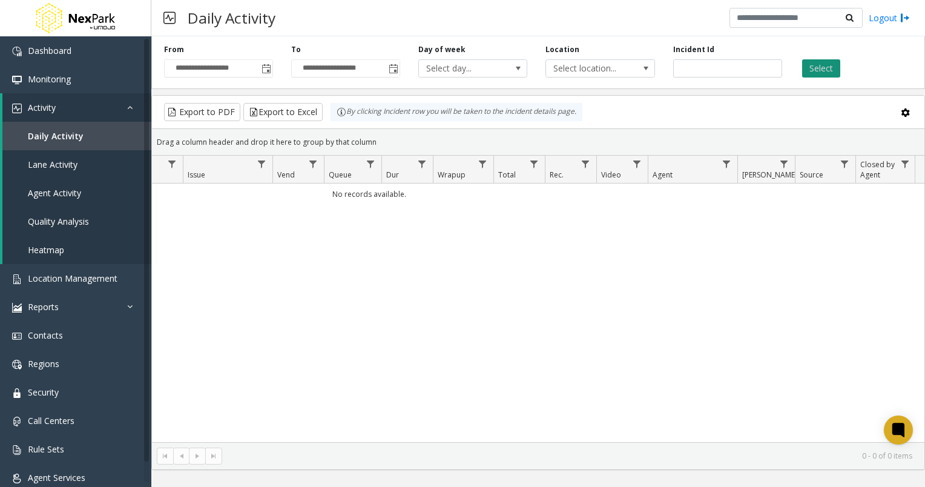
click at [815, 71] on button "Select" at bounding box center [821, 68] width 38 height 18
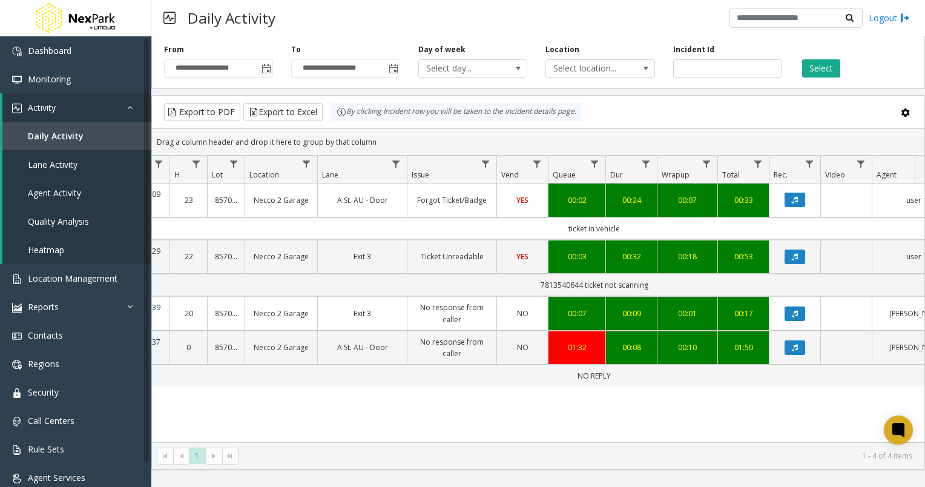
scroll to position [0, 114]
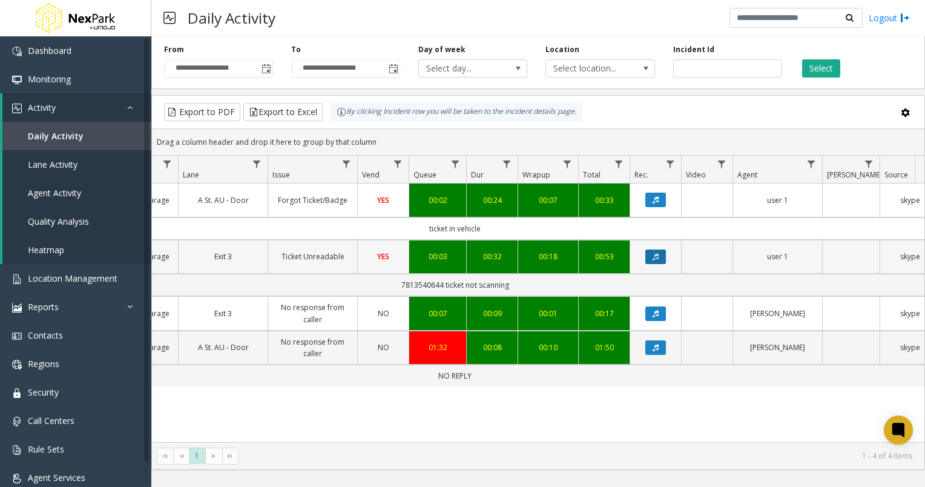
click at [659, 249] on button "Data table" at bounding box center [655, 256] width 21 height 15
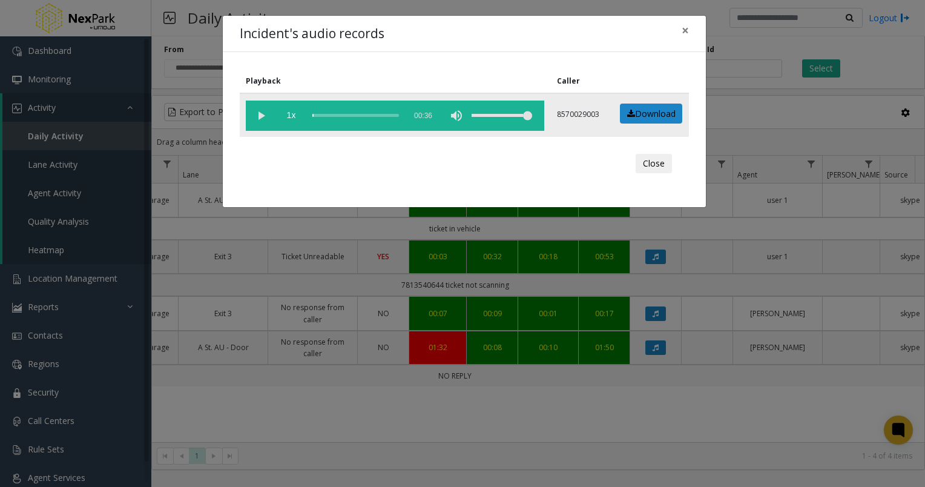
click at [260, 114] on vg-play-pause at bounding box center [261, 115] width 30 height 30
click at [689, 27] on button "×" at bounding box center [685, 31] width 24 height 30
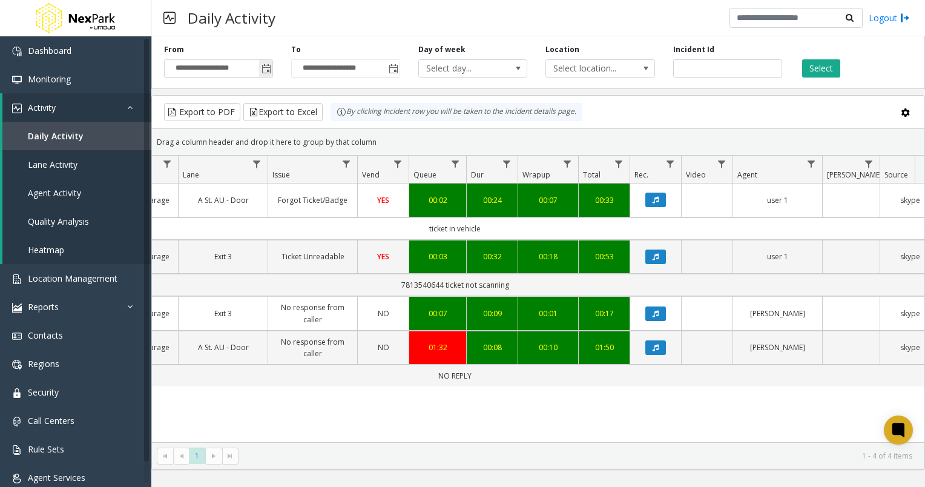
click at [264, 69] on span "Toggle popup" at bounding box center [267, 69] width 10 height 10
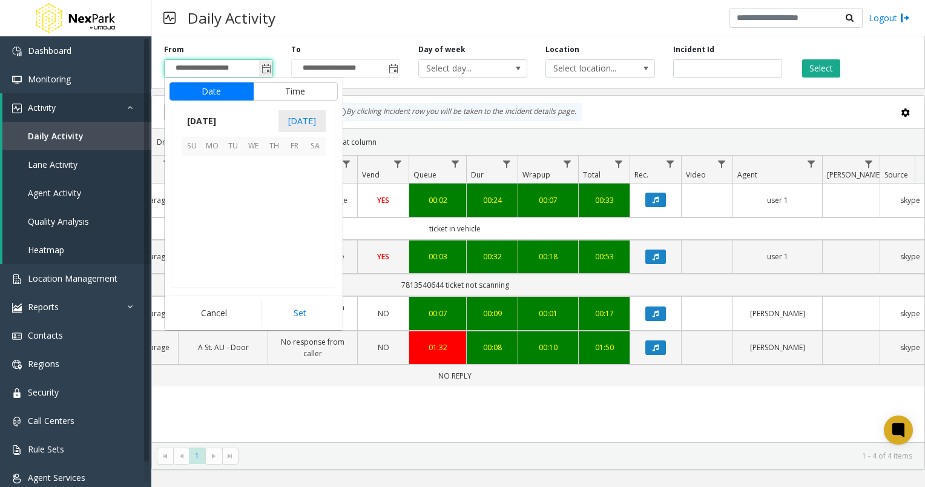
scroll to position [217279, 0]
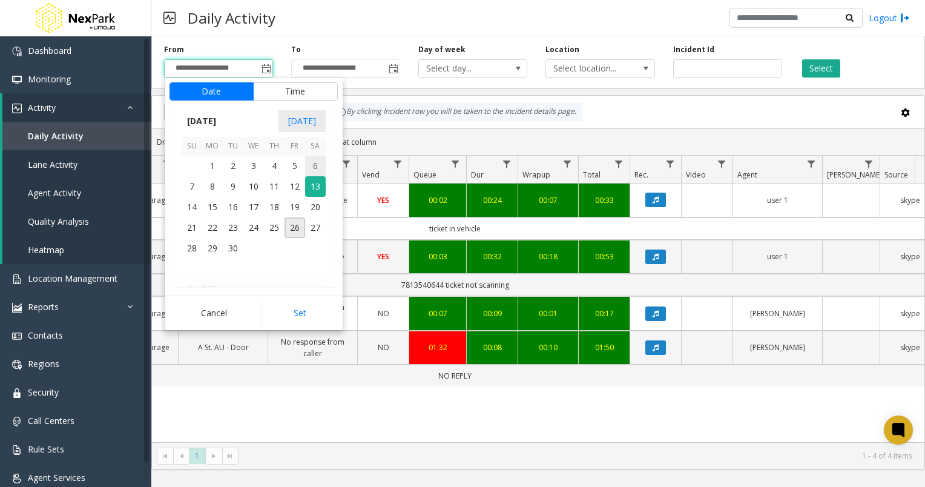
click at [312, 166] on span "6" at bounding box center [315, 166] width 21 height 21
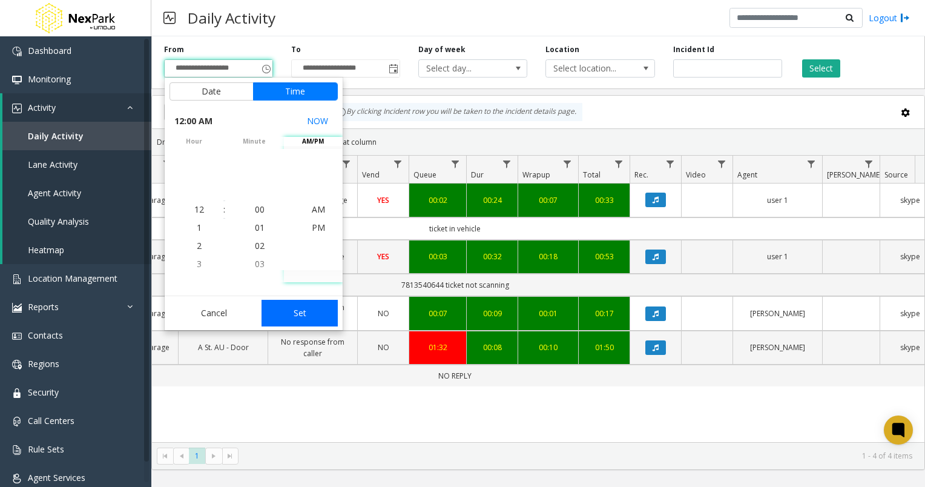
click at [301, 311] on button "Set" at bounding box center [300, 313] width 76 height 27
type input "**********"
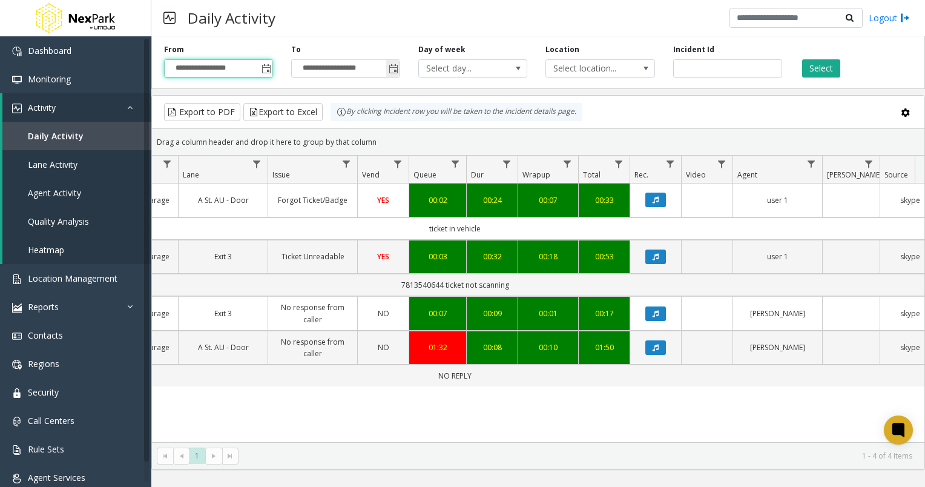
click at [395, 71] on span "Toggle popup" at bounding box center [394, 69] width 10 height 10
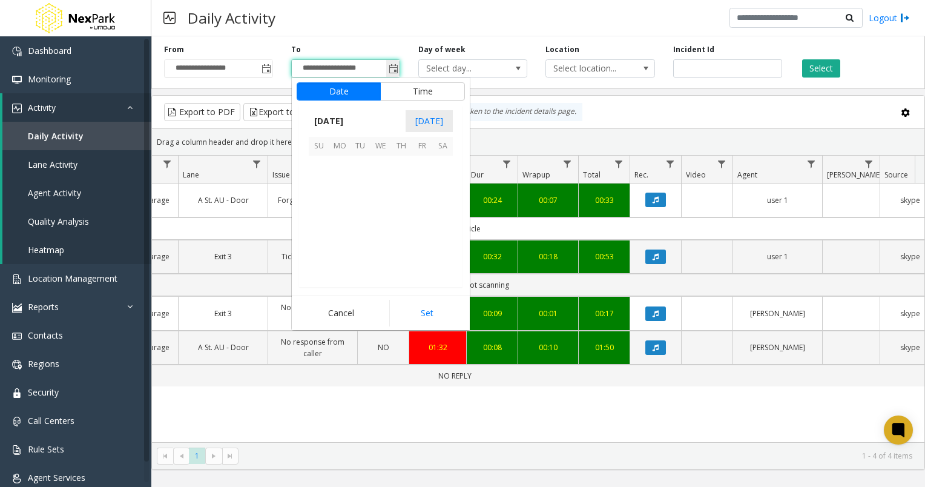
scroll to position [18, 0]
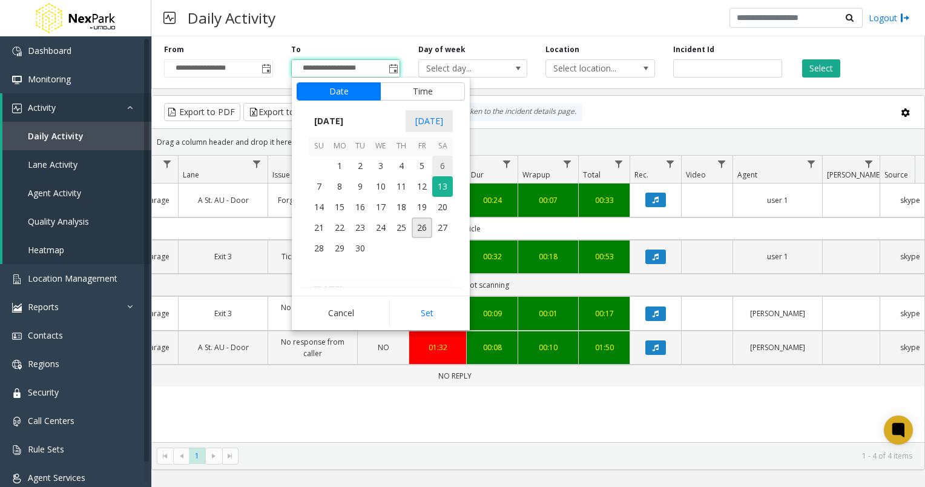
click at [441, 163] on span "6" at bounding box center [442, 166] width 21 height 21
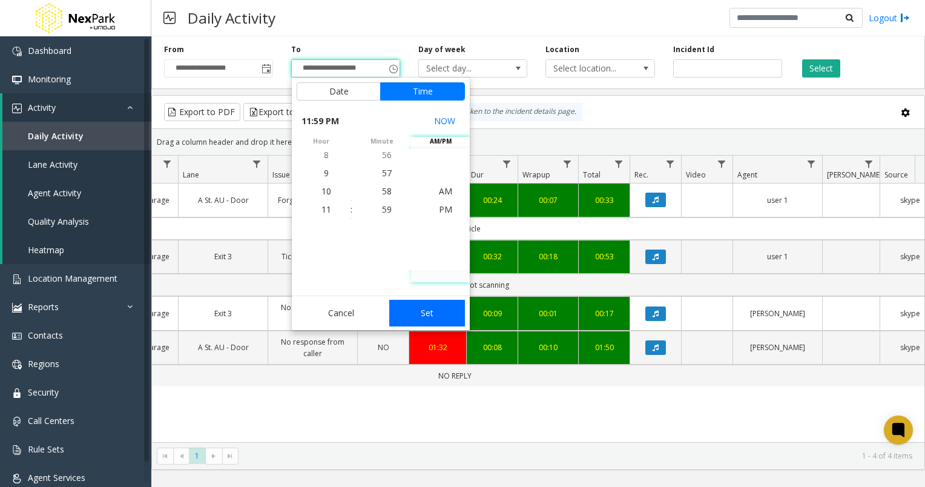
click at [433, 309] on button "Set" at bounding box center [427, 313] width 76 height 27
type input "**********"
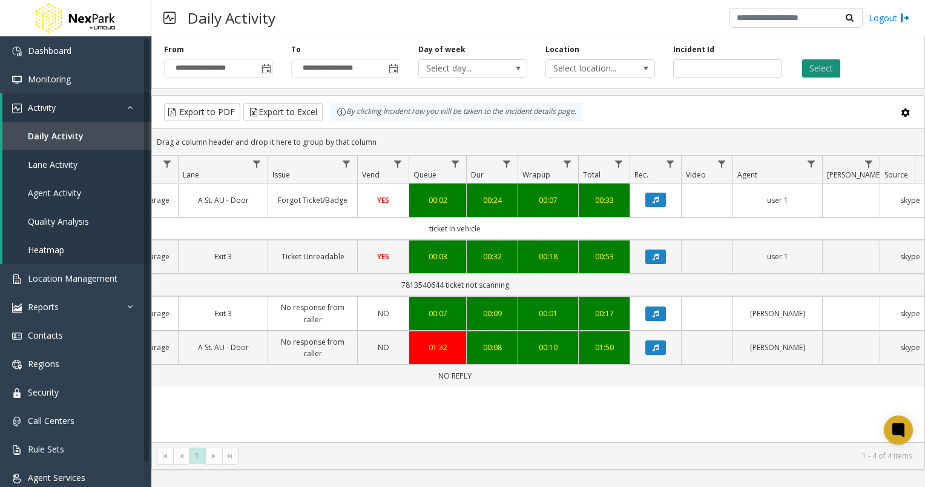
click at [815, 70] on button "Select" at bounding box center [821, 68] width 38 height 18
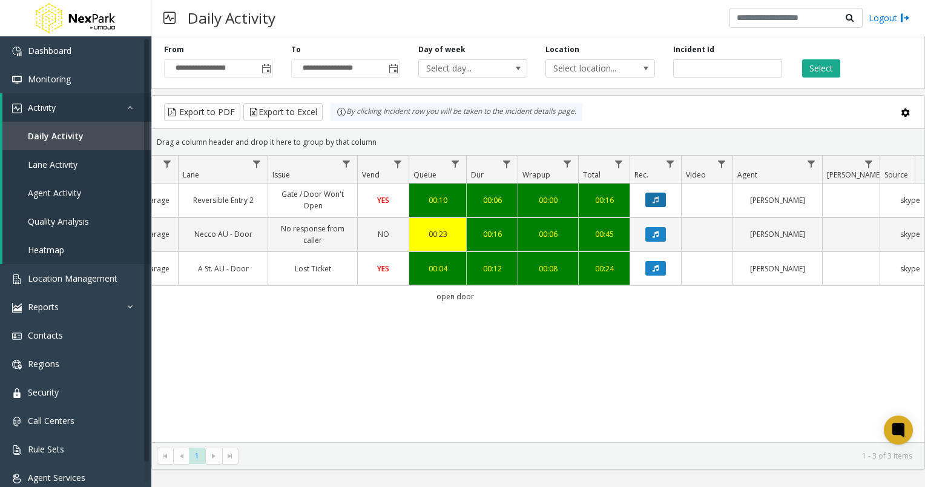
click at [650, 197] on button "Data table" at bounding box center [655, 200] width 21 height 15
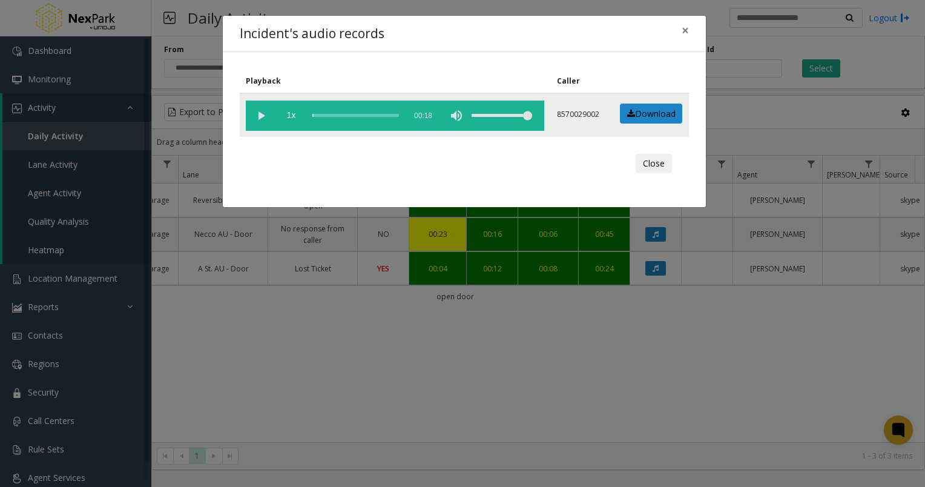
click at [258, 113] on vg-play-pause at bounding box center [261, 115] width 30 height 30
click at [682, 32] on span "×" at bounding box center [685, 30] width 7 height 17
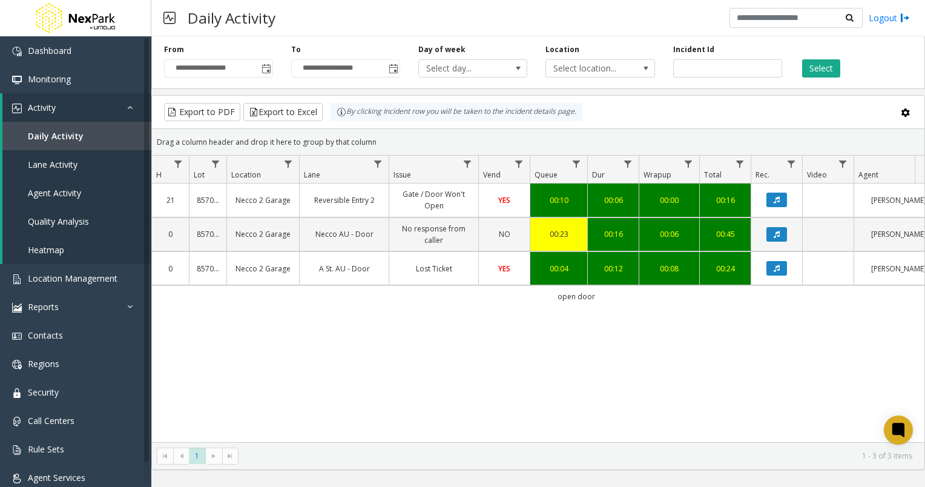
scroll to position [0, 122]
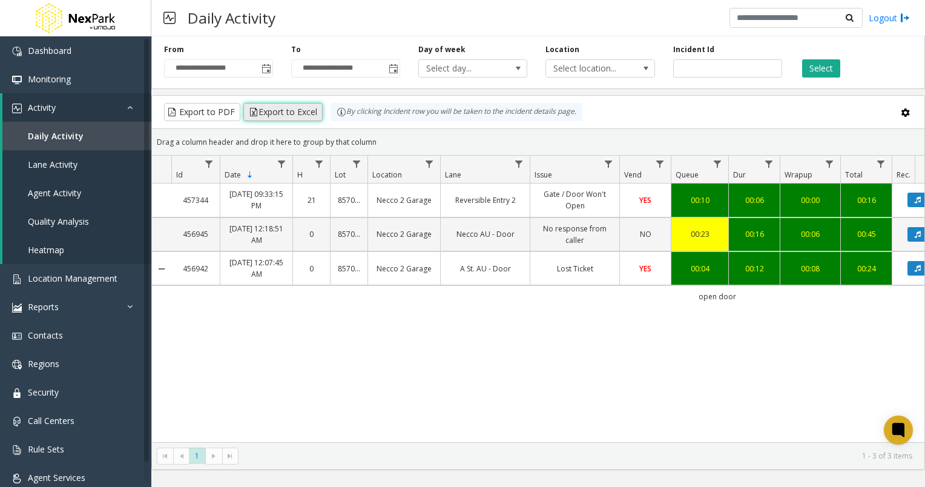
click at [261, 109] on button "Export to Excel" at bounding box center [282, 112] width 79 height 18
